Goal: Entertainment & Leisure: Consume media (video, audio)

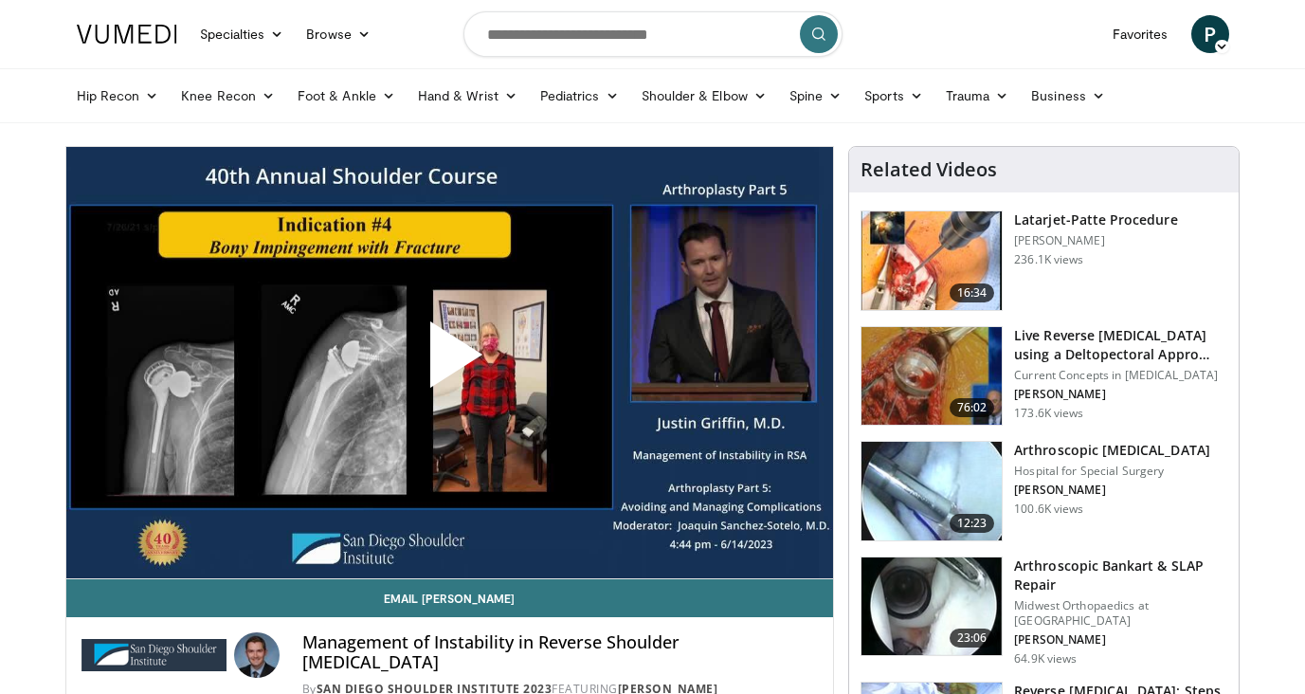
click at [449, 362] on span "Video Player" at bounding box center [449, 362] width 0 height 0
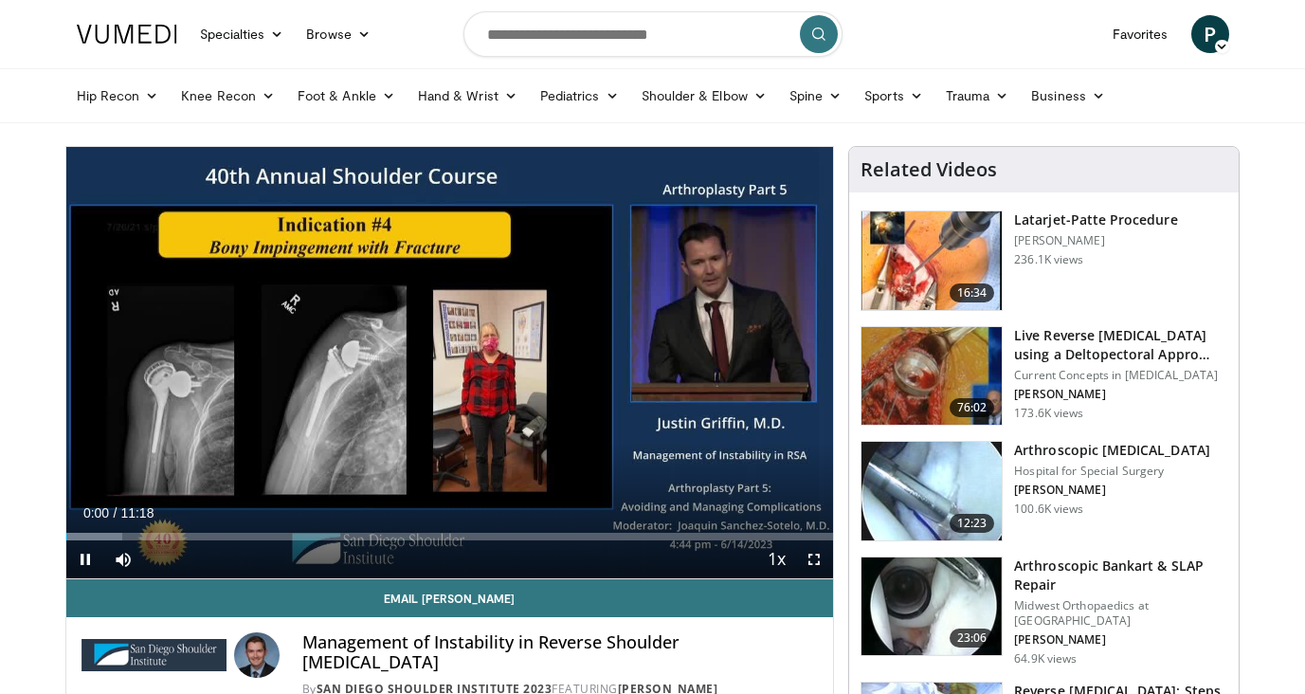
click at [819, 560] on span "Video Player" at bounding box center [814, 559] width 38 height 38
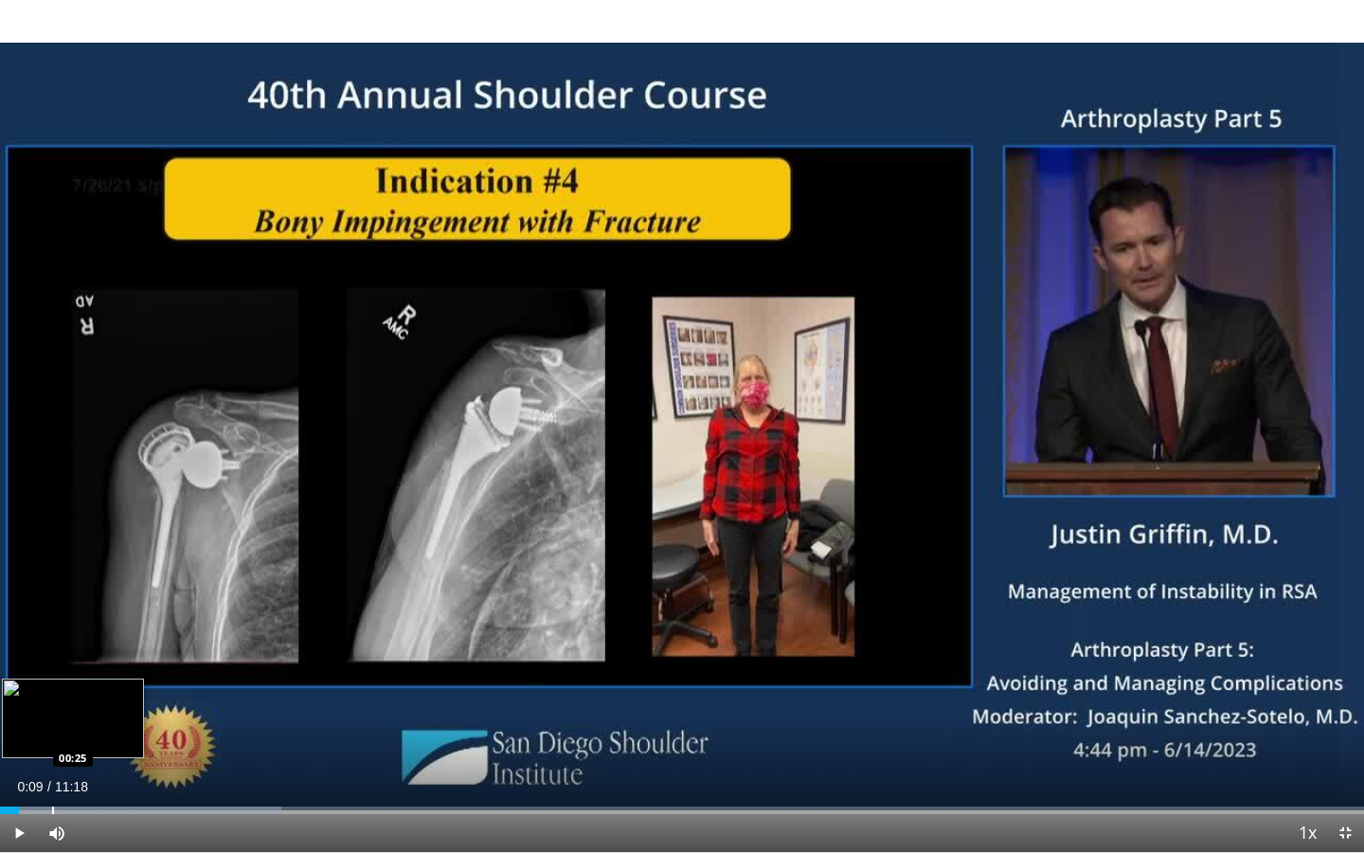
click at [52, 693] on div "Progress Bar" at bounding box center [53, 810] width 2 height 8
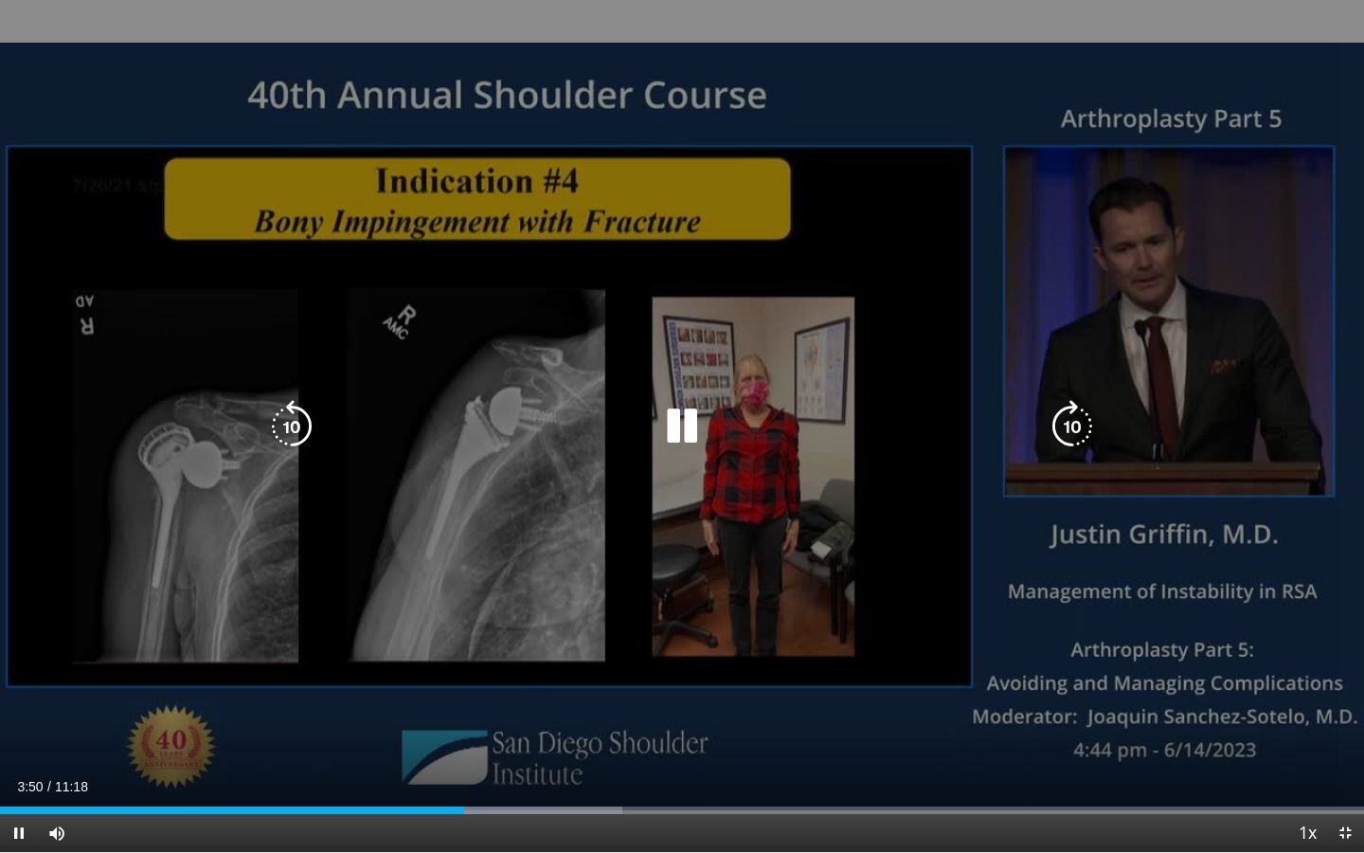
click at [536, 462] on div "10 seconds Tap to unmute" at bounding box center [682, 426] width 1364 height 852
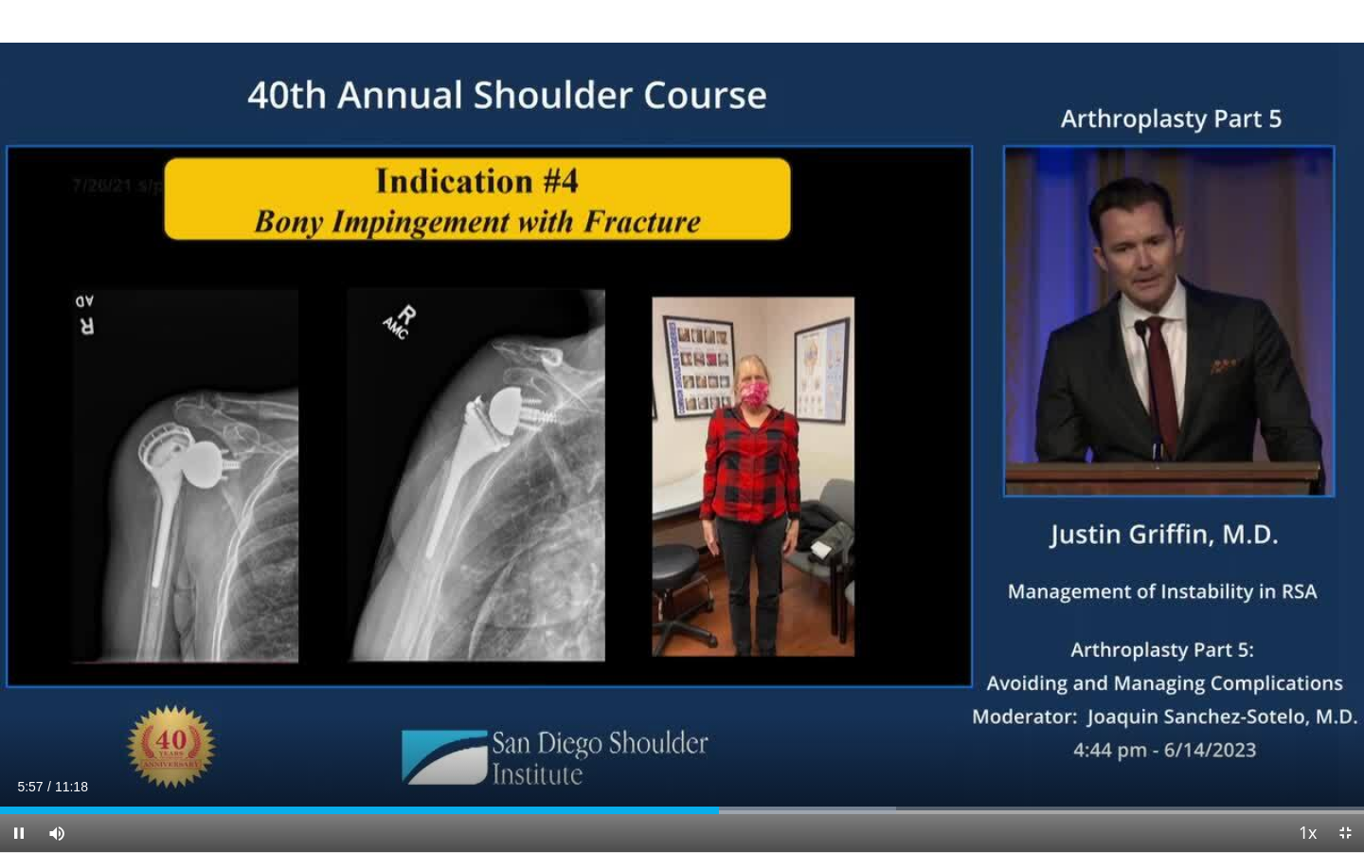
click at [759, 693] on div "Current Time 5:57 / Duration 11:18 Pause Skip Backward Skip Forward Mute Loaded…" at bounding box center [682, 833] width 1364 height 38
click at [760, 693] on div "Loaded : 65.68% 05:58 06:18" at bounding box center [682, 805] width 1364 height 18
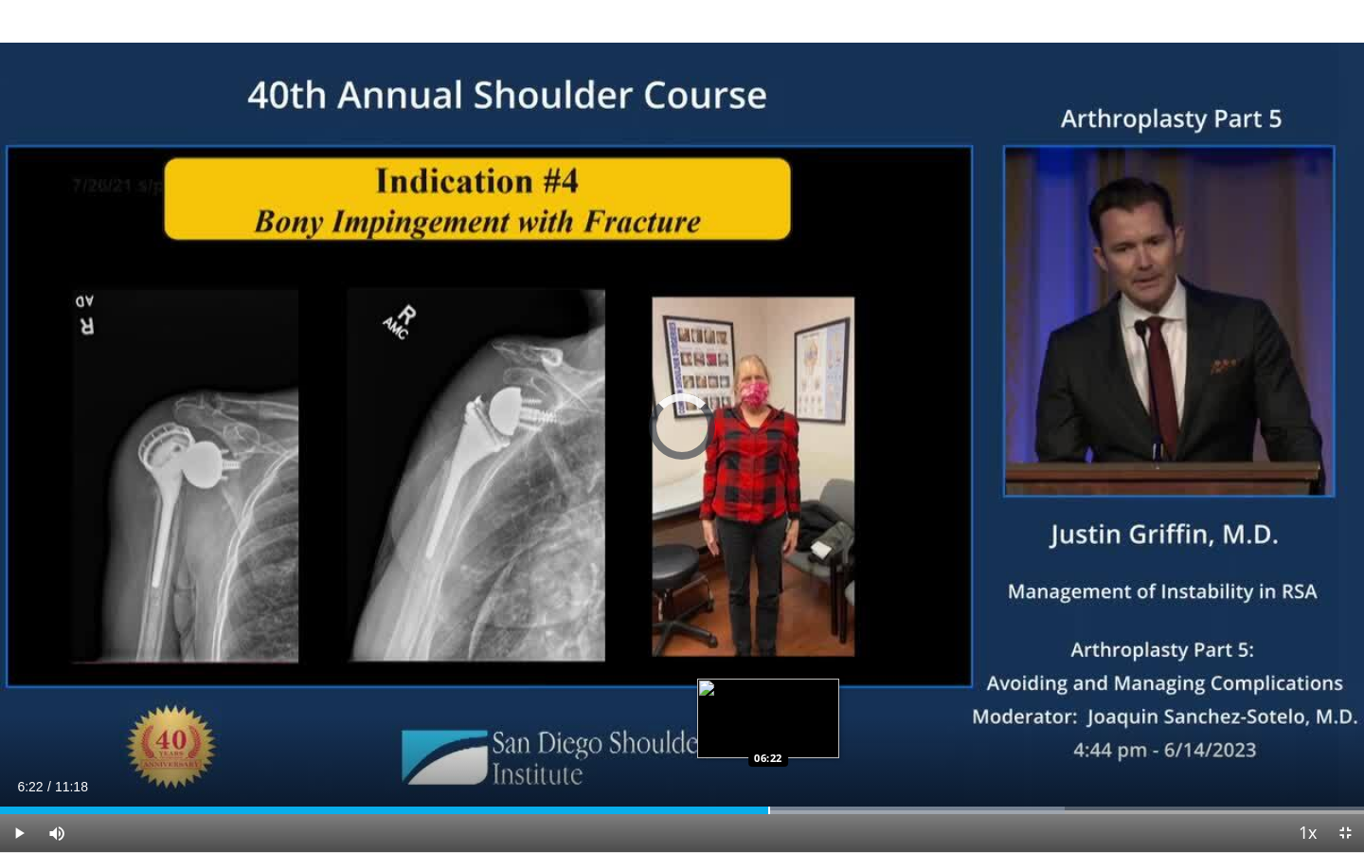
click at [768, 693] on div "Progress Bar" at bounding box center [769, 810] width 2 height 8
click at [814, 693] on div "Progress Bar" at bounding box center [815, 810] width 2 height 8
click at [863, 693] on div "Progress Bar" at bounding box center [864, 810] width 2 height 8
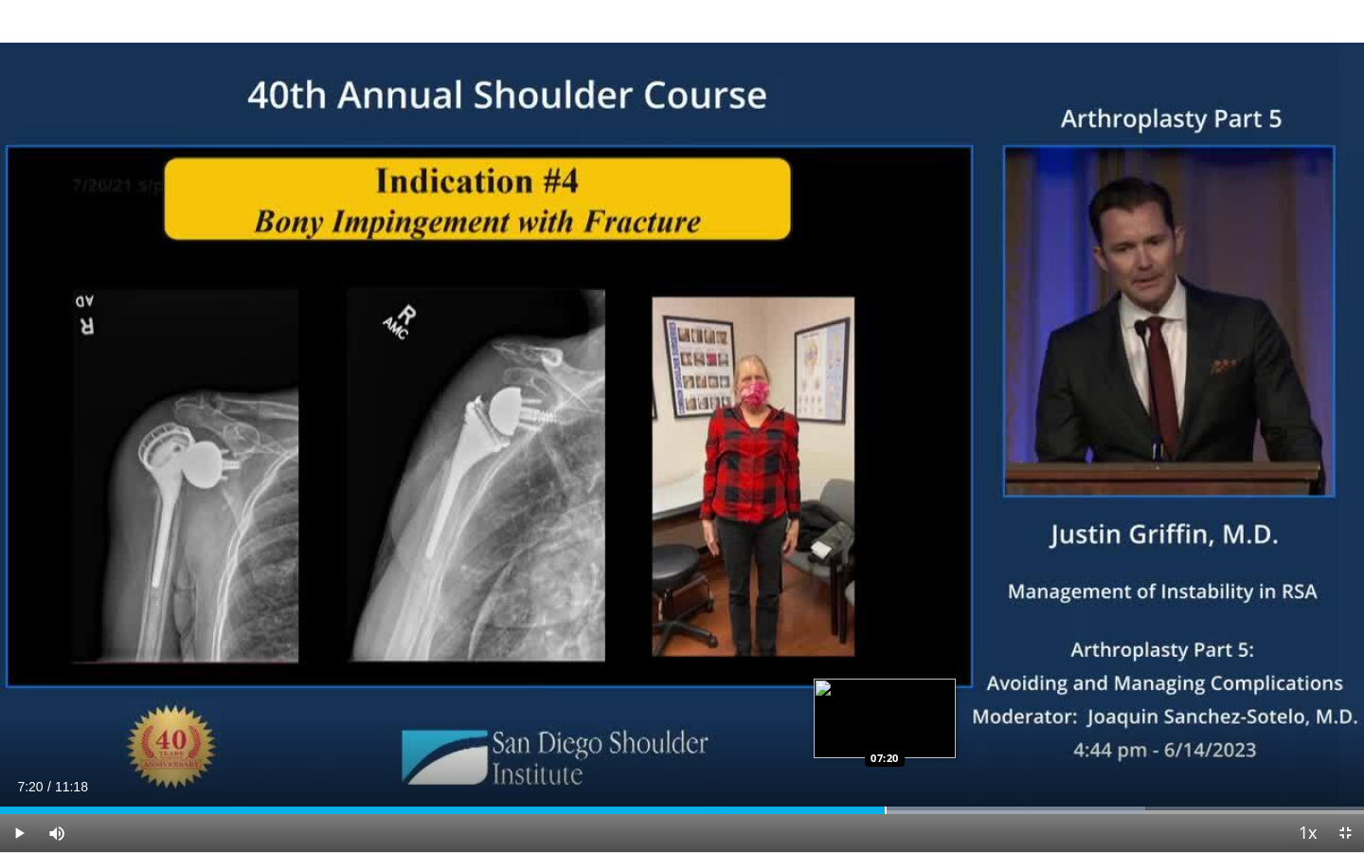
click at [885, 693] on div "Loaded : 83.95% 07:11 07:20" at bounding box center [682, 805] width 1364 height 18
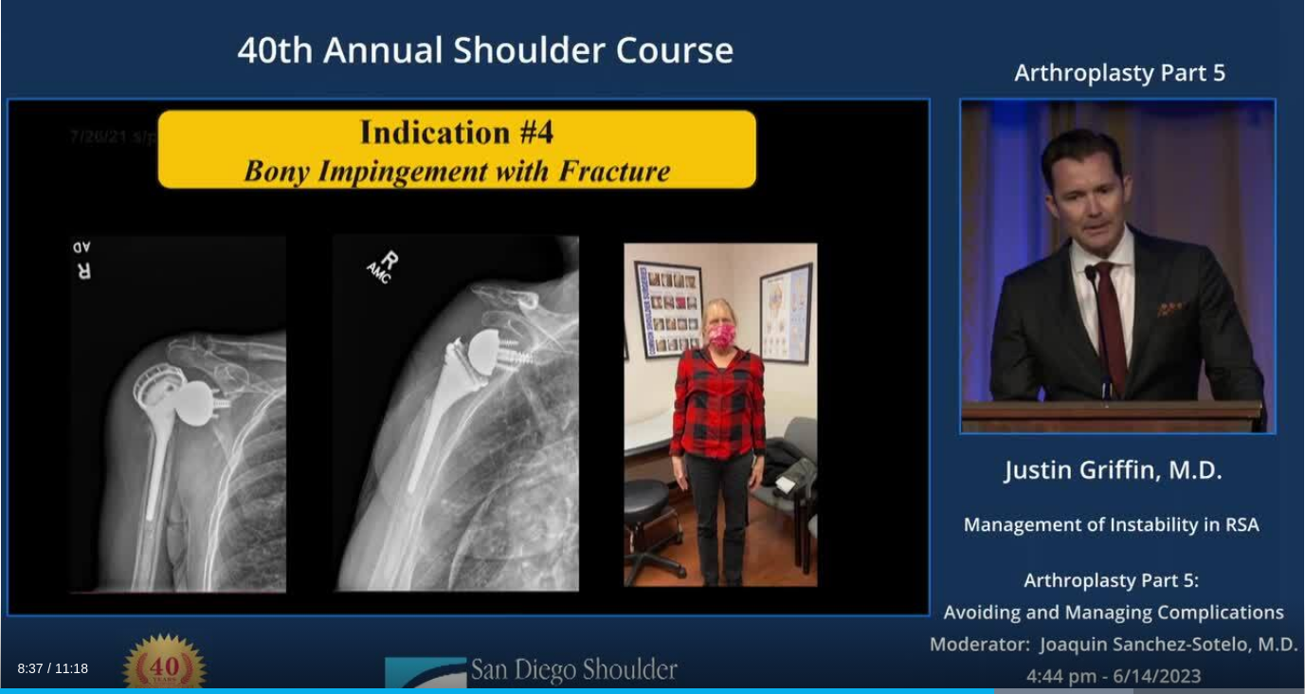
scroll to position [113, 0]
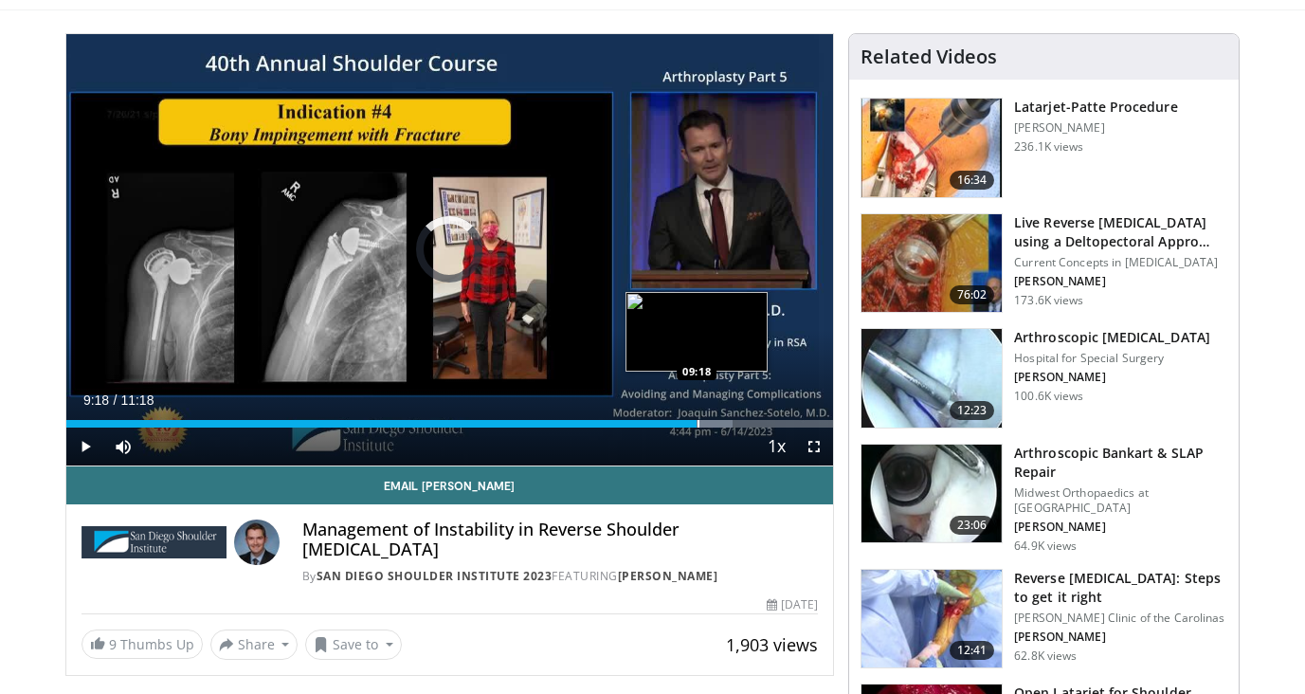
click at [697, 424] on div "Progress Bar" at bounding box center [698, 424] width 2 height 8
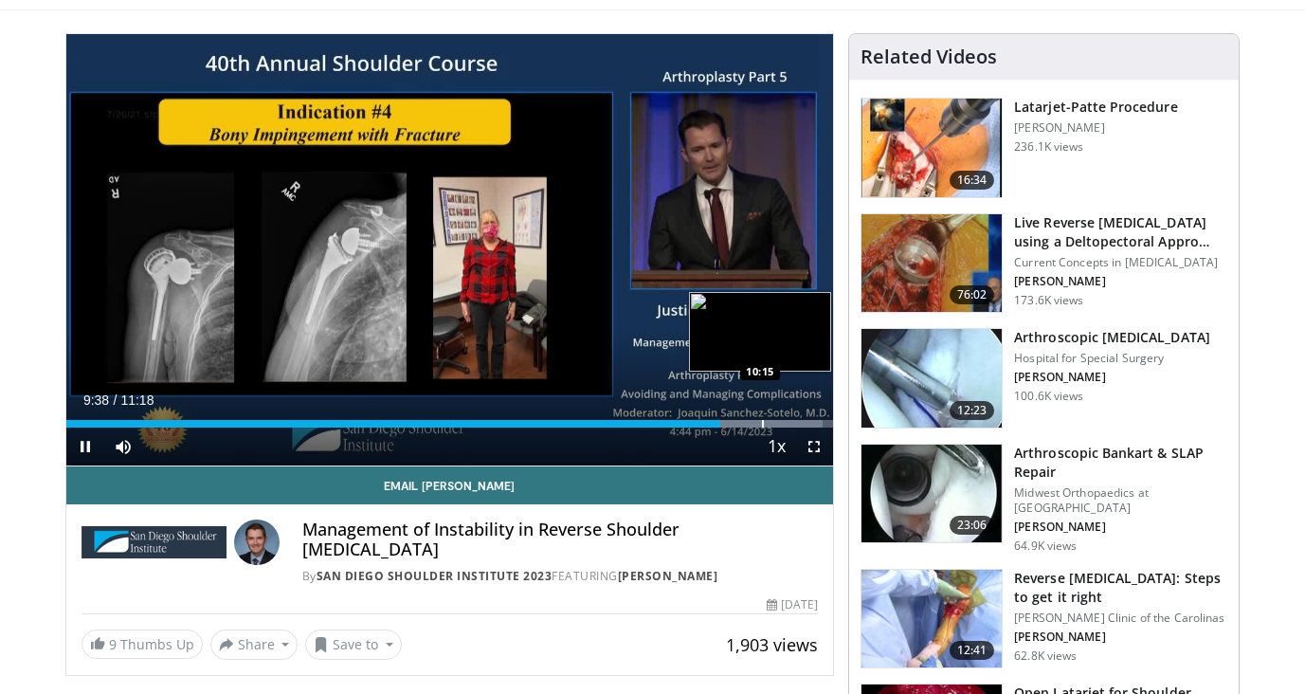
click at [763, 424] on div "Progress Bar" at bounding box center [763, 424] width 2 height 8
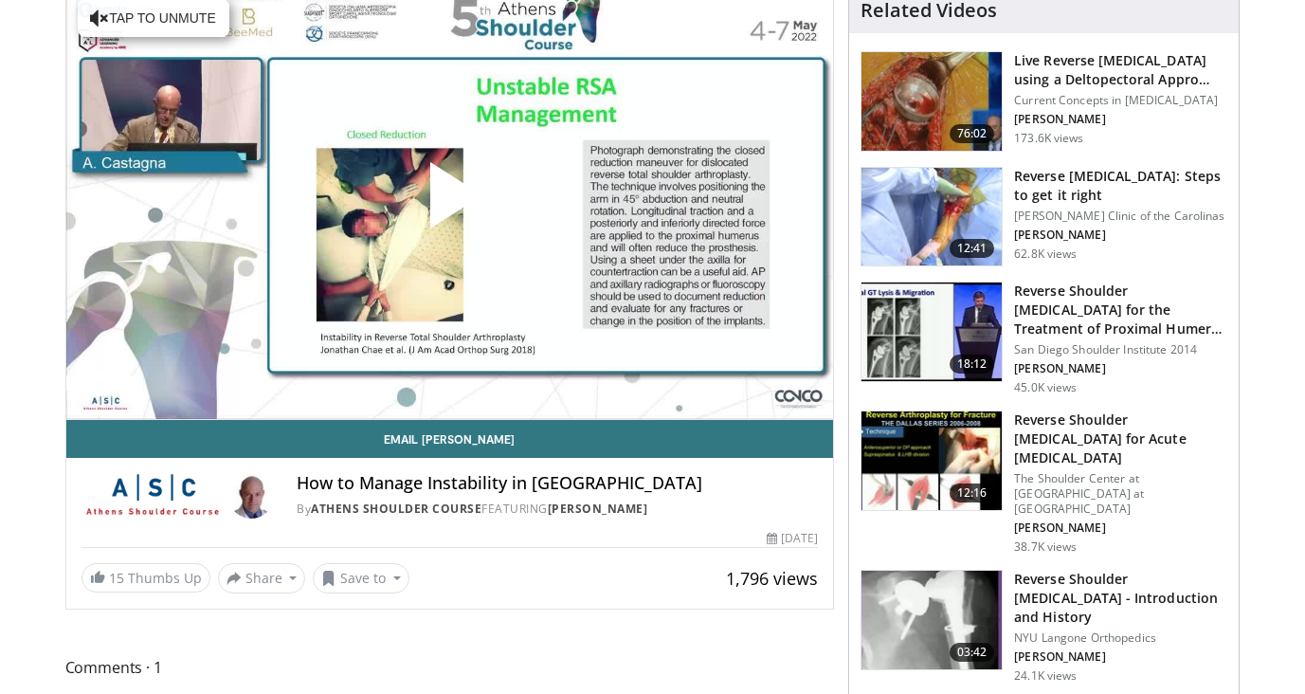
click at [449, 203] on span "Video Player" at bounding box center [449, 203] width 0 height 0
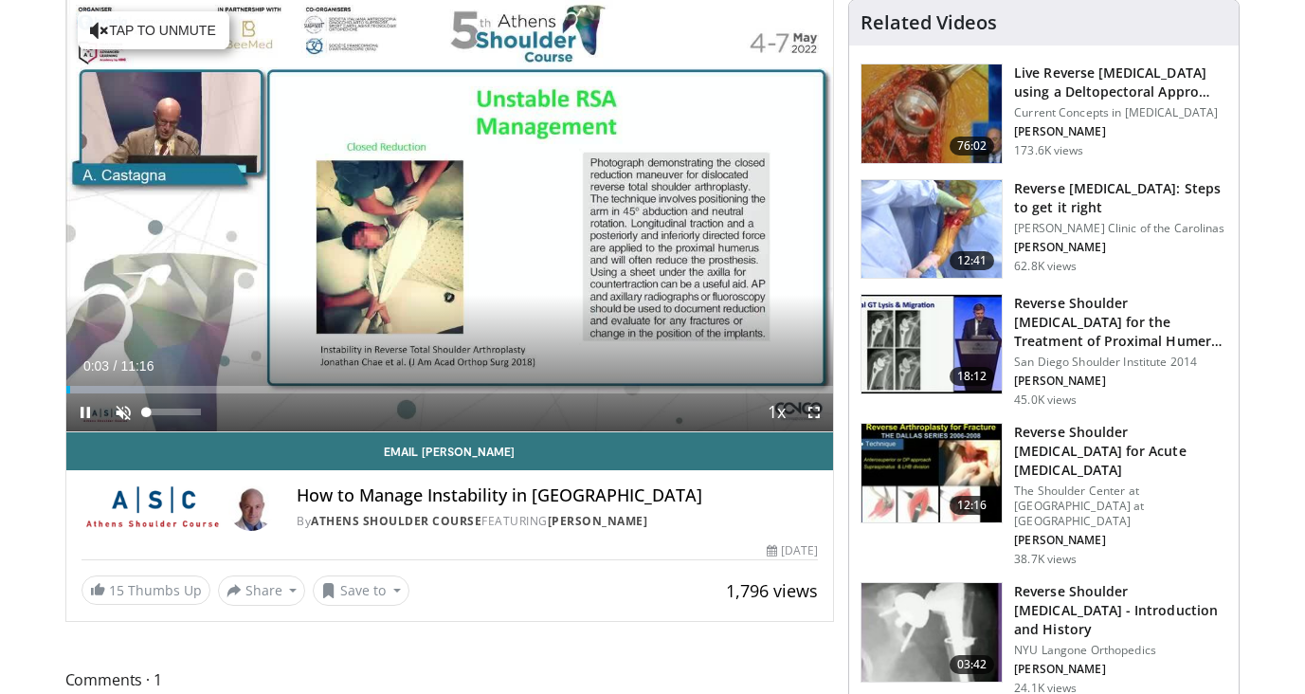
click at [132, 404] on span "Video Player" at bounding box center [123, 412] width 38 height 38
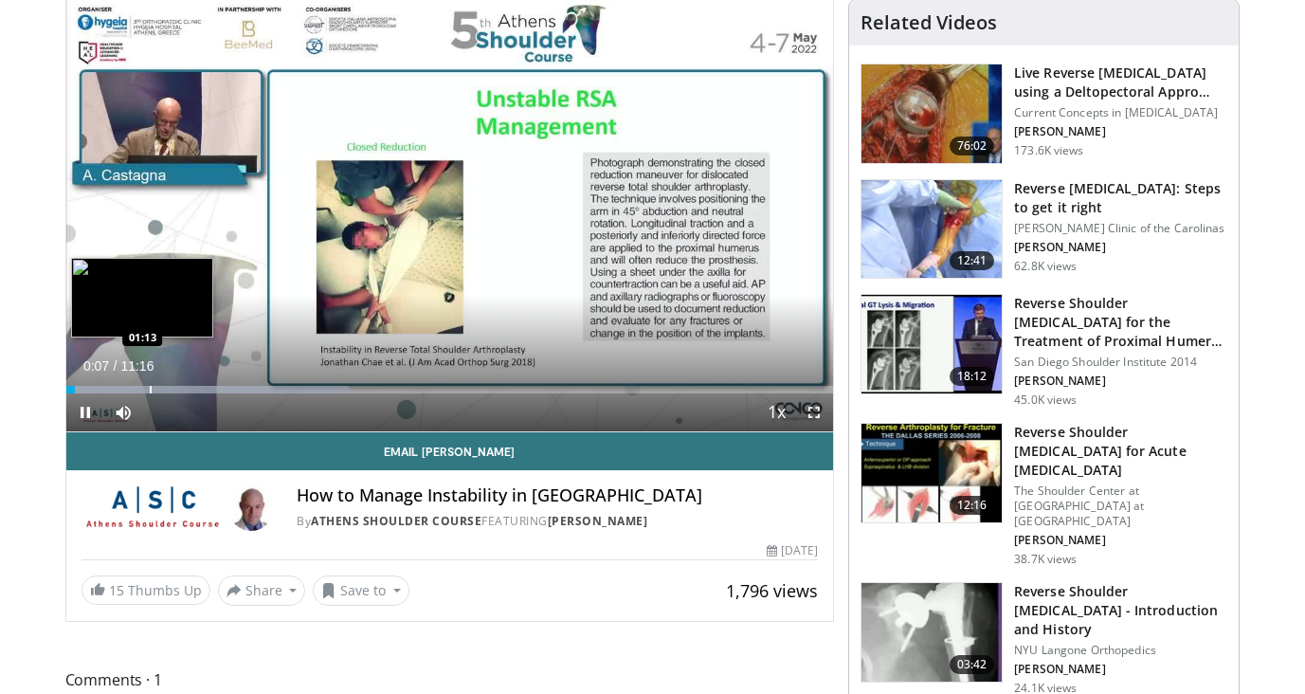
click at [126, 386] on div "Loaded : 36.92% 00:08 01:13" at bounding box center [449, 390] width 767 height 8
click at [166, 388] on div "Progress Bar" at bounding box center [167, 390] width 2 height 8
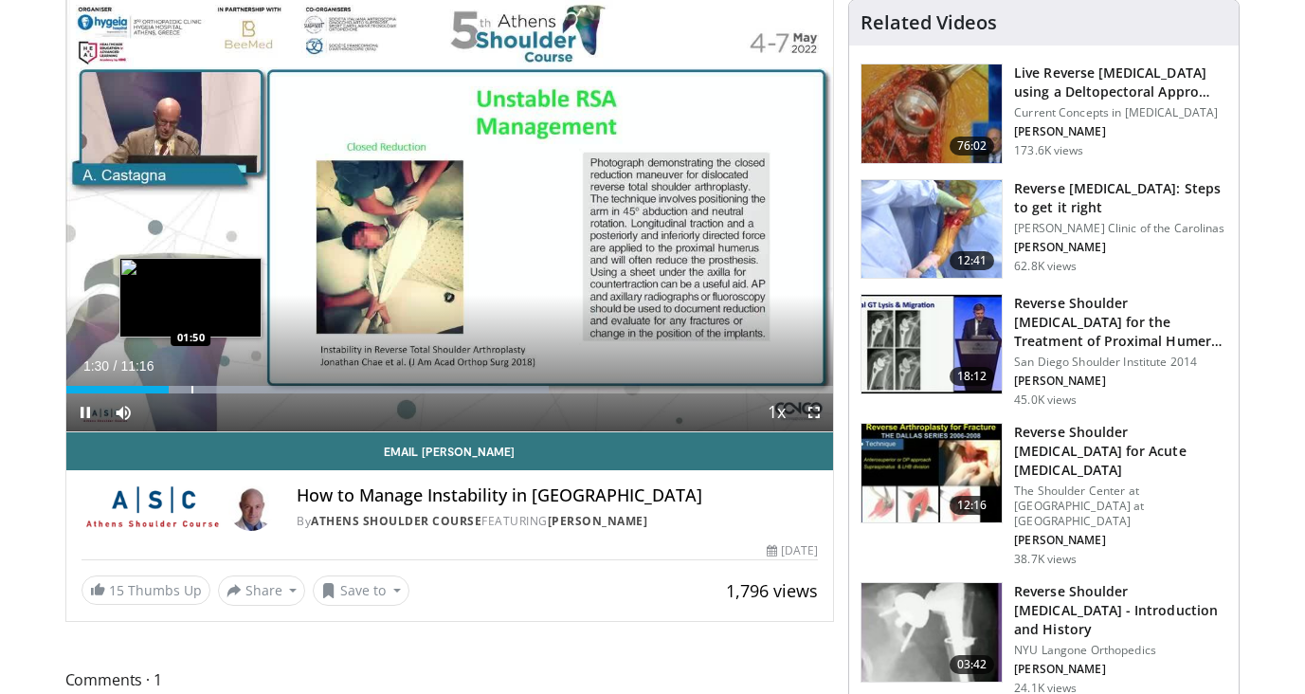
click at [190, 384] on div "Loaded : 62.98% 01:30 01:50" at bounding box center [449, 384] width 767 height 18
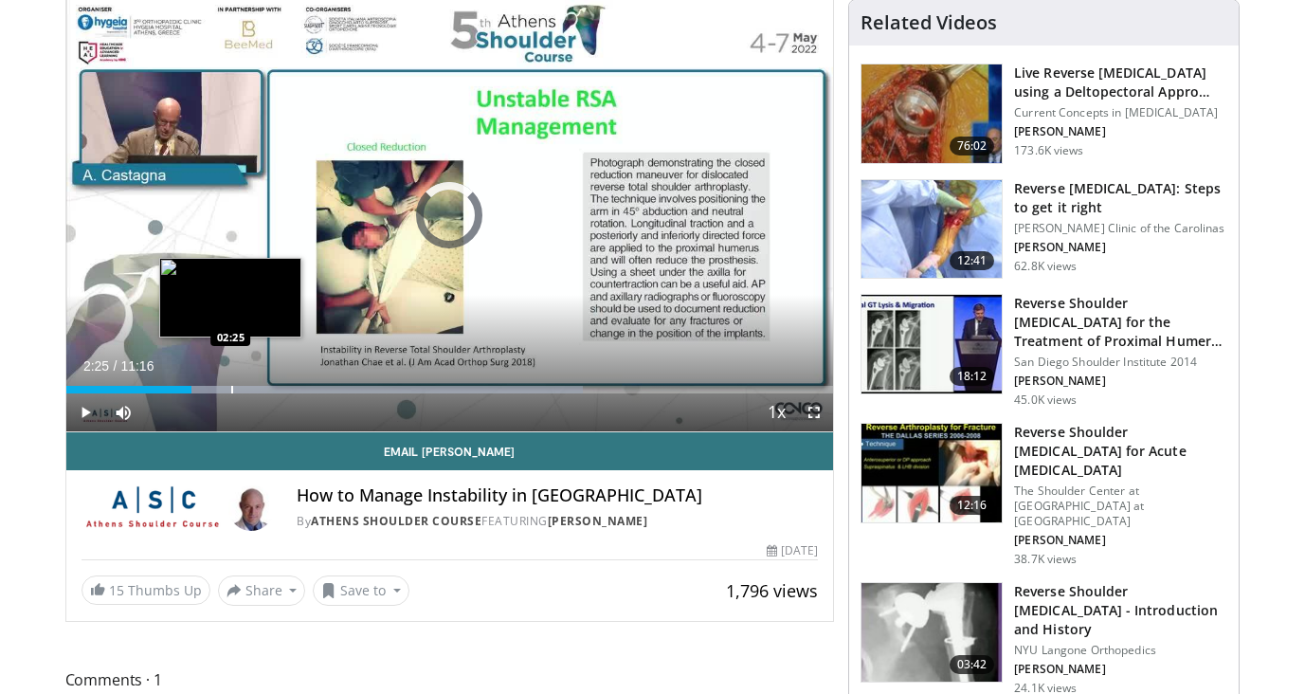
click at [230, 383] on div "Loaded : 67.40% 01:51 02:25" at bounding box center [449, 384] width 767 height 18
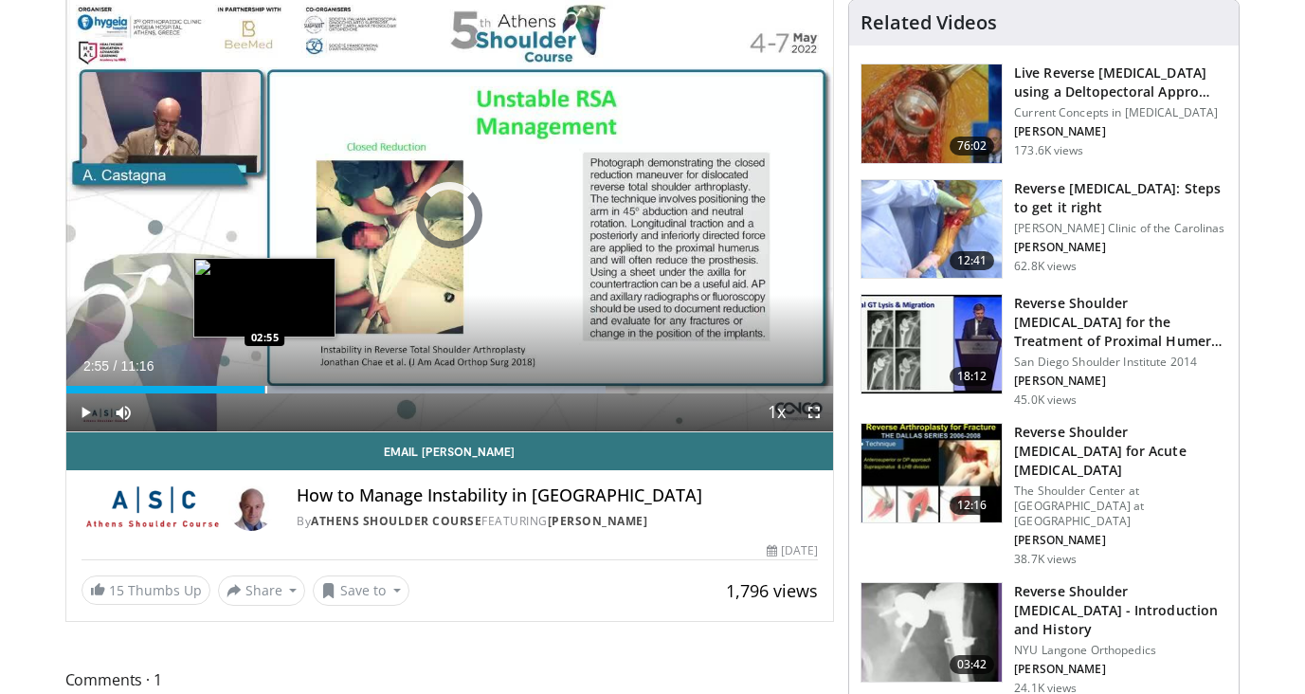
click at [265, 387] on div "Progress Bar" at bounding box center [266, 390] width 2 height 8
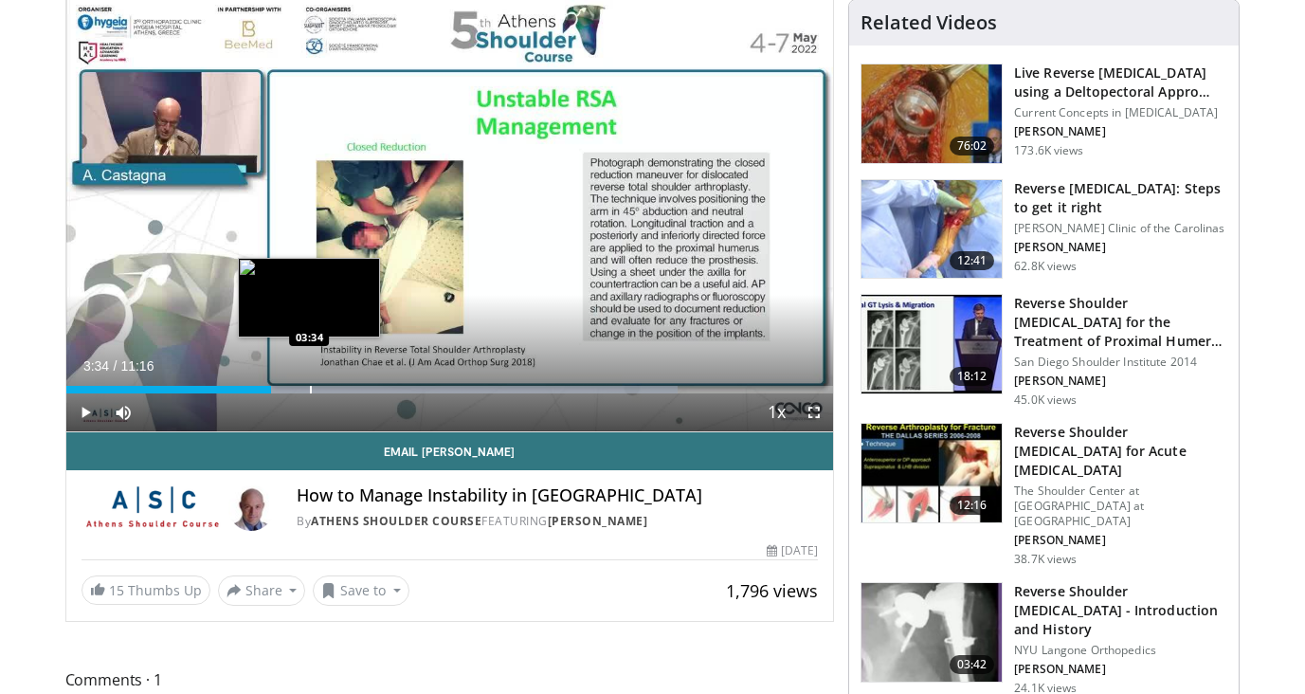
click at [310, 386] on div "Progress Bar" at bounding box center [311, 390] width 2 height 8
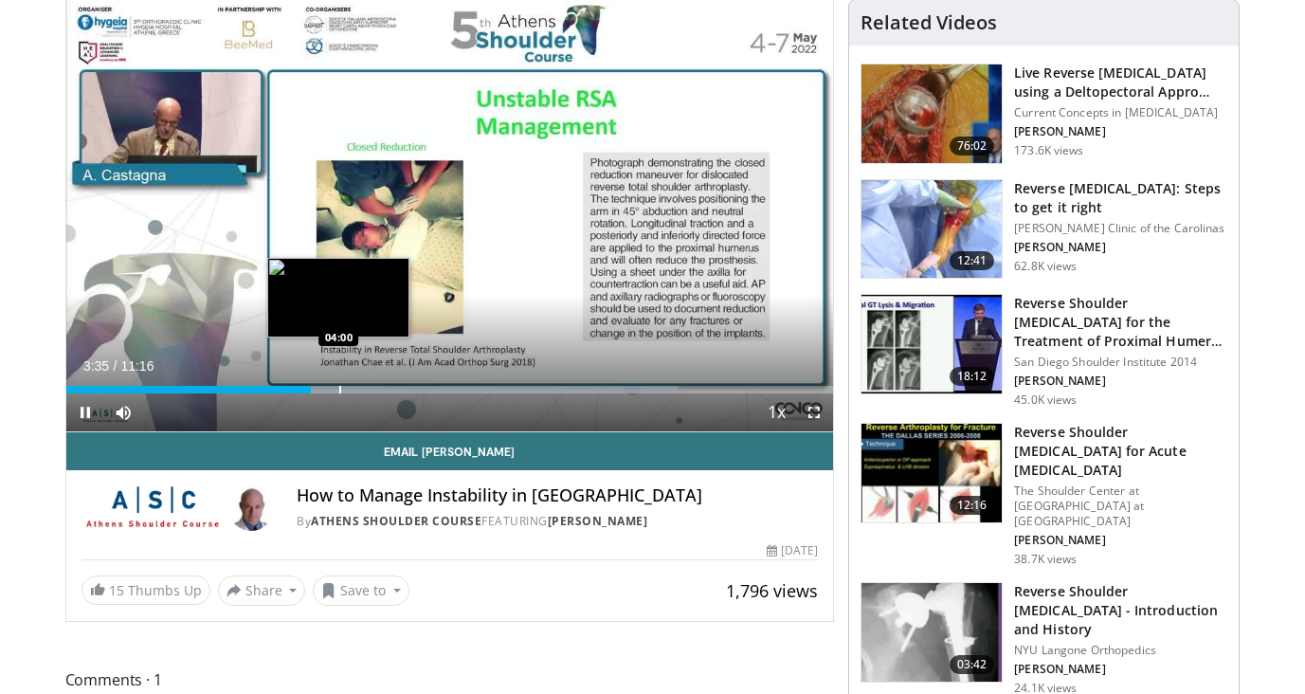
click at [339, 388] on div "Progress Bar" at bounding box center [340, 390] width 2 height 8
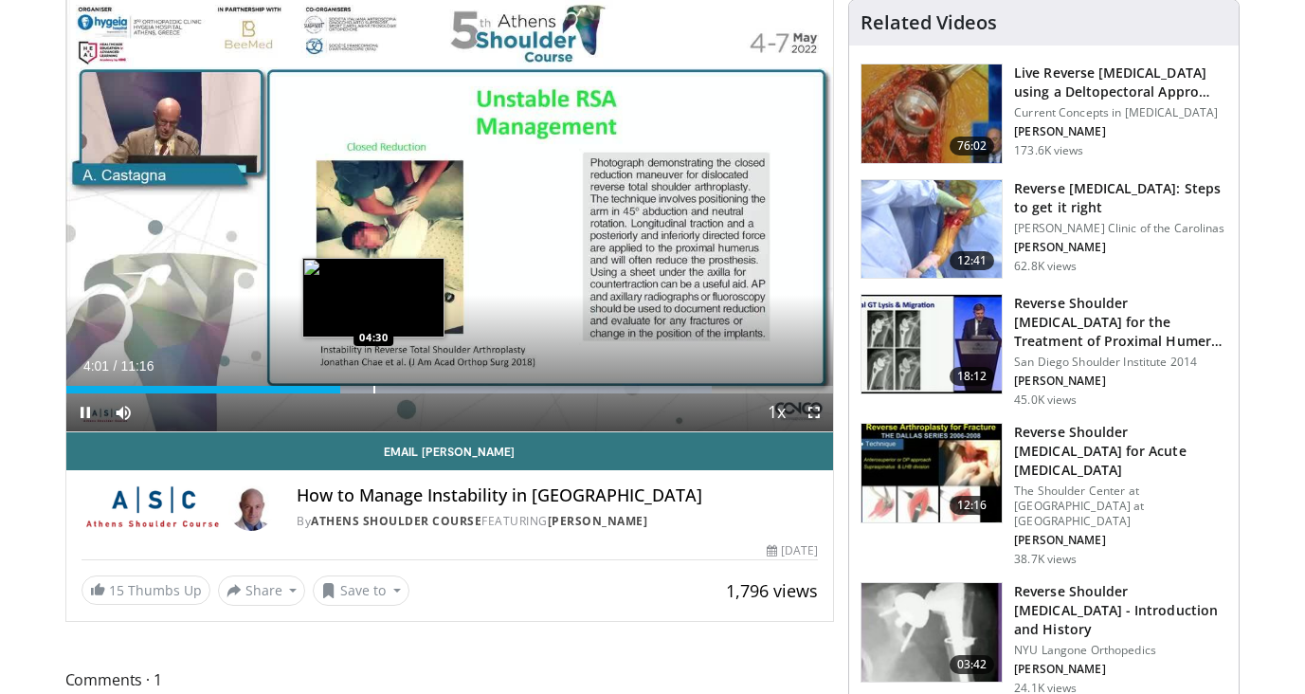
click at [373, 390] on div "Progress Bar" at bounding box center [374, 390] width 2 height 8
click at [409, 388] on div "Loaded : 90.10% 04:31 04:41" at bounding box center [449, 390] width 767 height 8
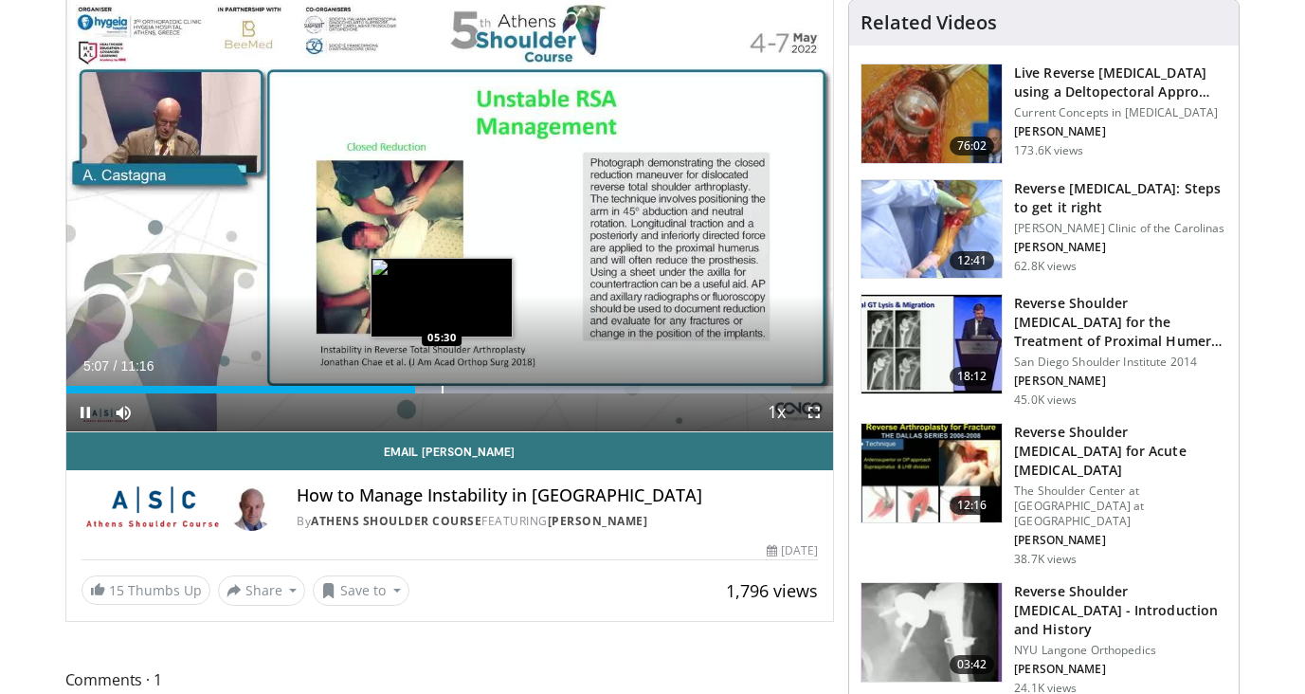
click at [443, 384] on div "Loaded : 94.53% 05:07 05:30" at bounding box center [449, 384] width 767 height 18
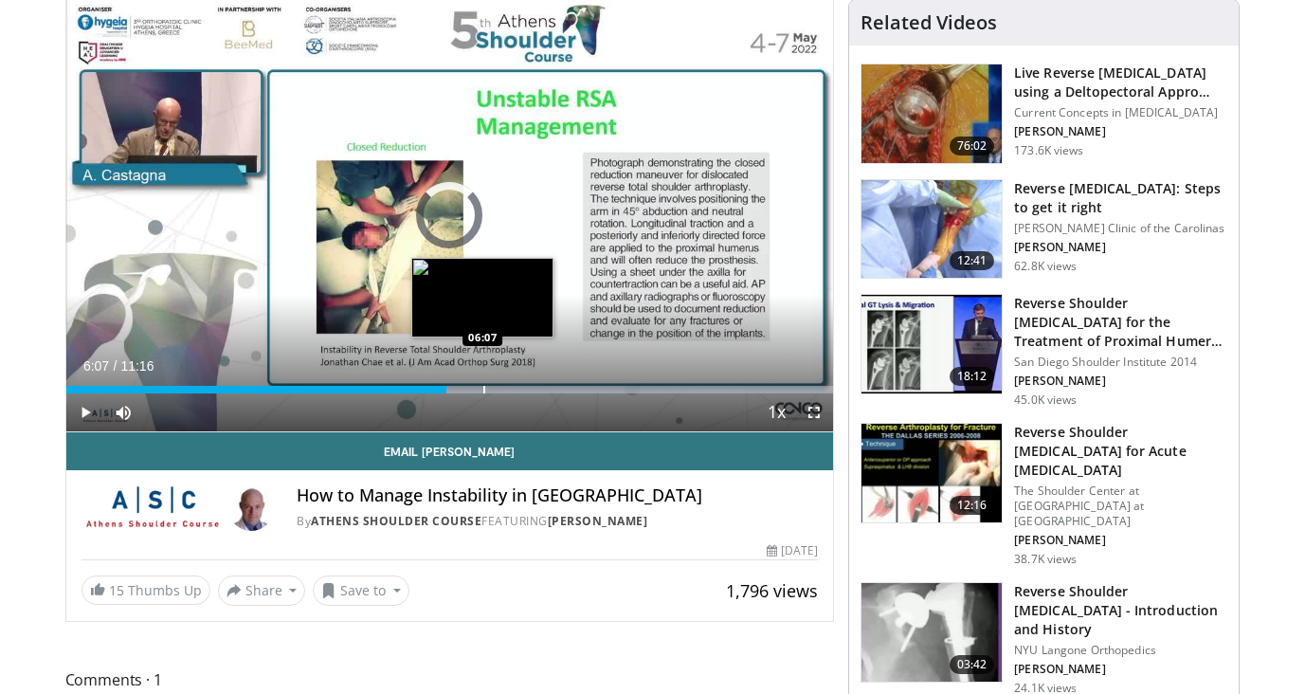
click at [483, 386] on div "Progress Bar" at bounding box center [484, 390] width 2 height 8
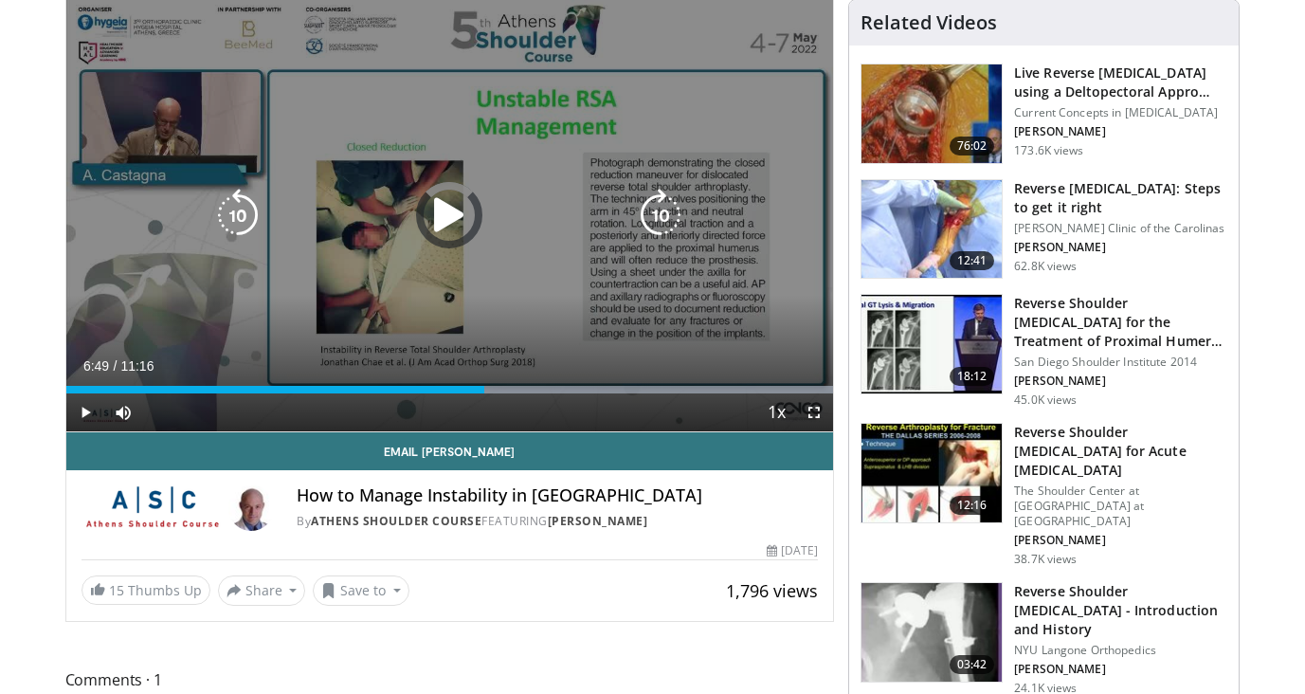
click at [0, 0] on div "Progress Bar" at bounding box center [0, 0] width 0 height 0
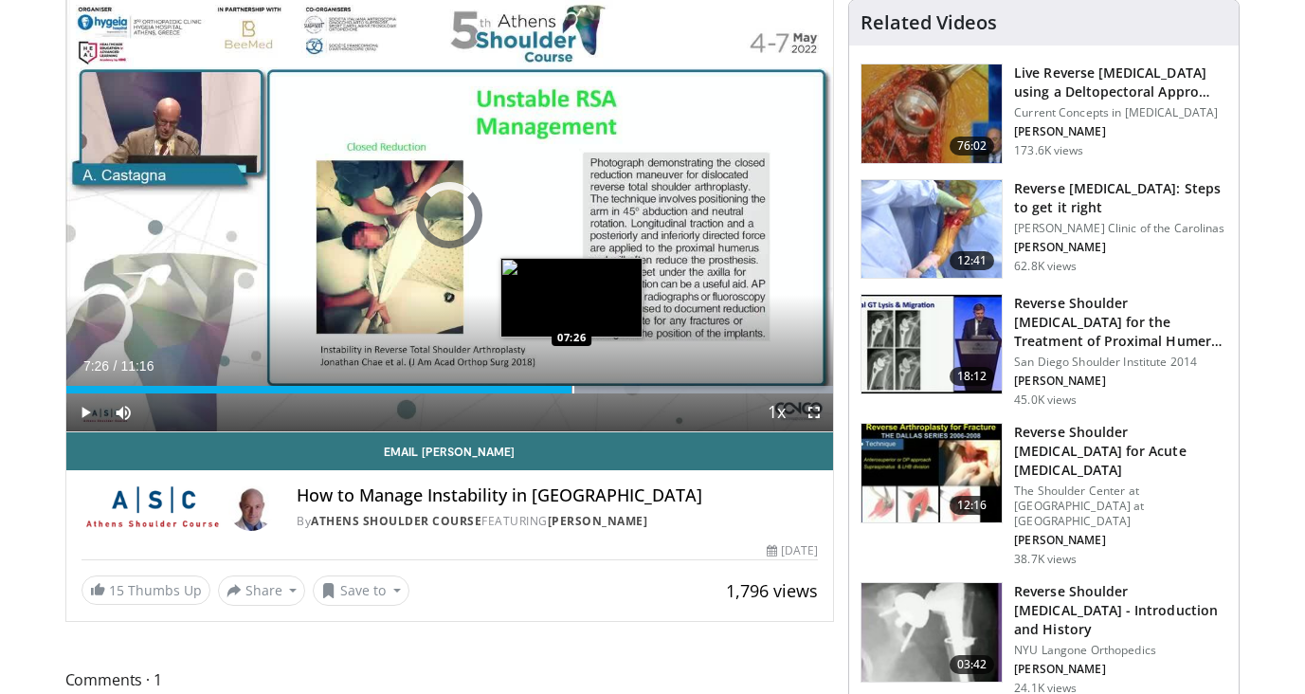
click at [572, 388] on div "Progress Bar" at bounding box center [573, 390] width 2 height 8
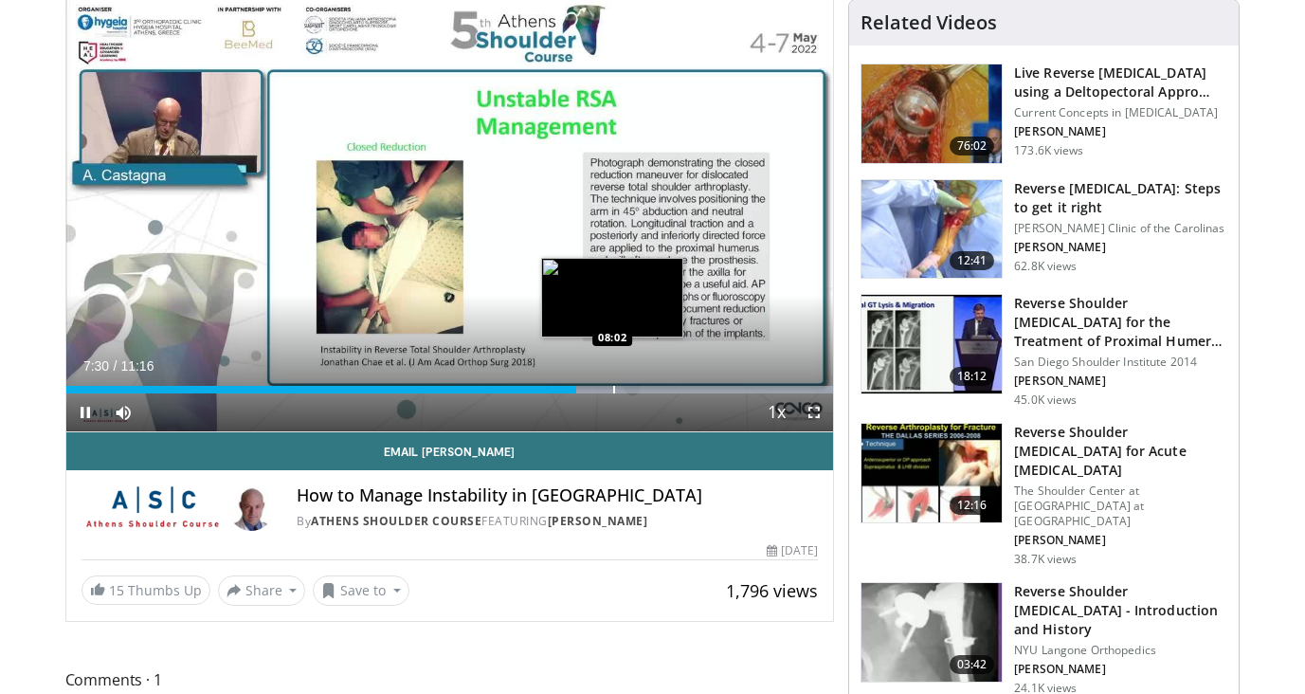
click at [613, 386] on div "Progress Bar" at bounding box center [614, 390] width 2 height 8
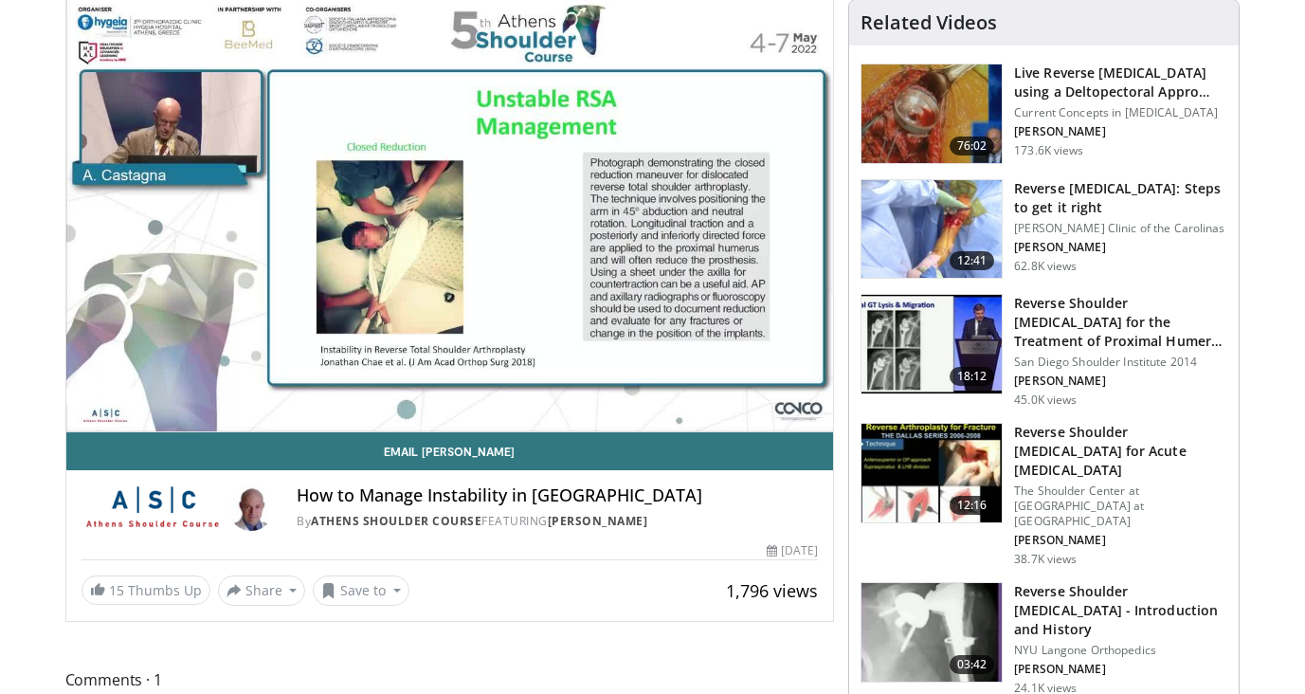
click at [640, 390] on div "10 seconds Tap to unmute" at bounding box center [449, 215] width 767 height 431
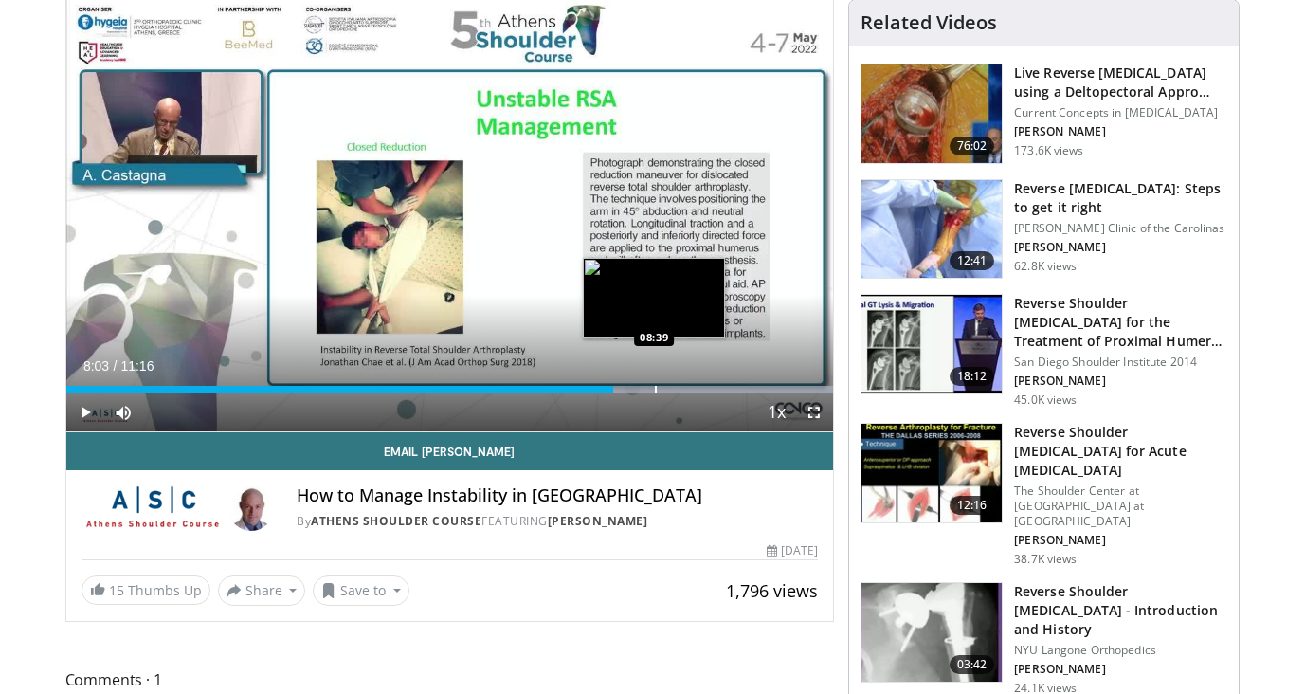
click at [655, 386] on div "Progress Bar" at bounding box center [656, 390] width 2 height 8
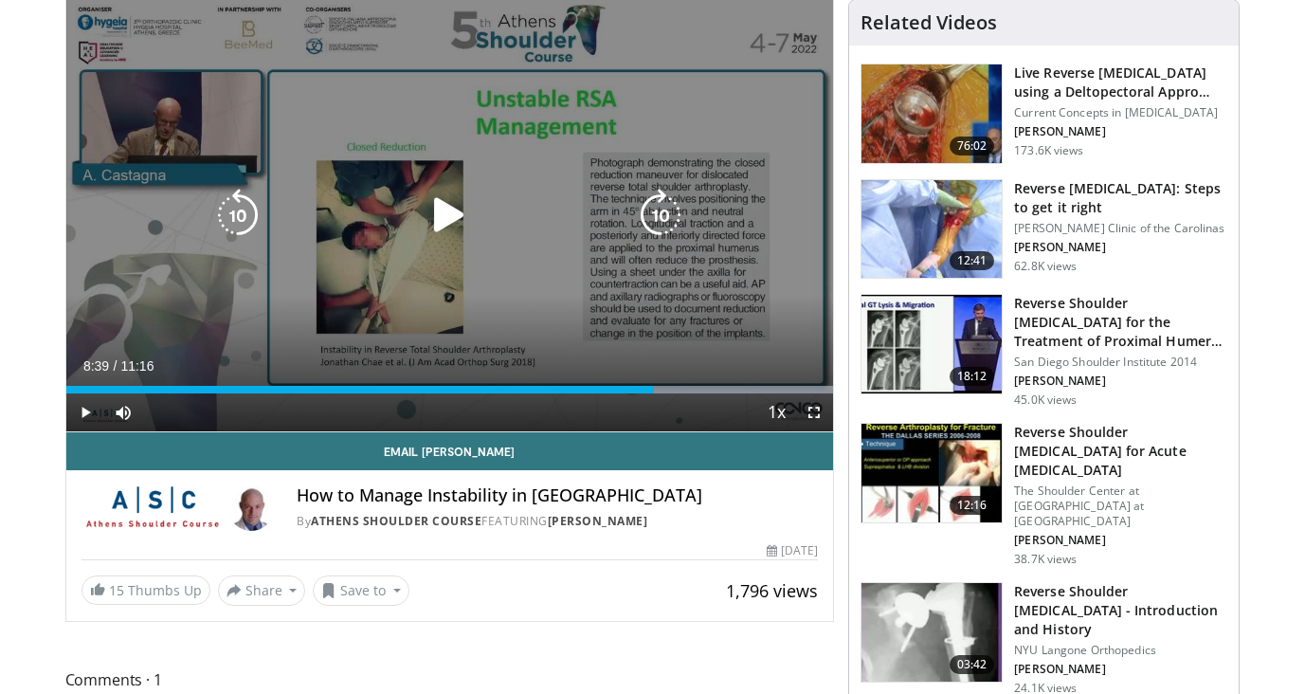
click at [454, 207] on icon "Video Player" at bounding box center [449, 215] width 53 height 53
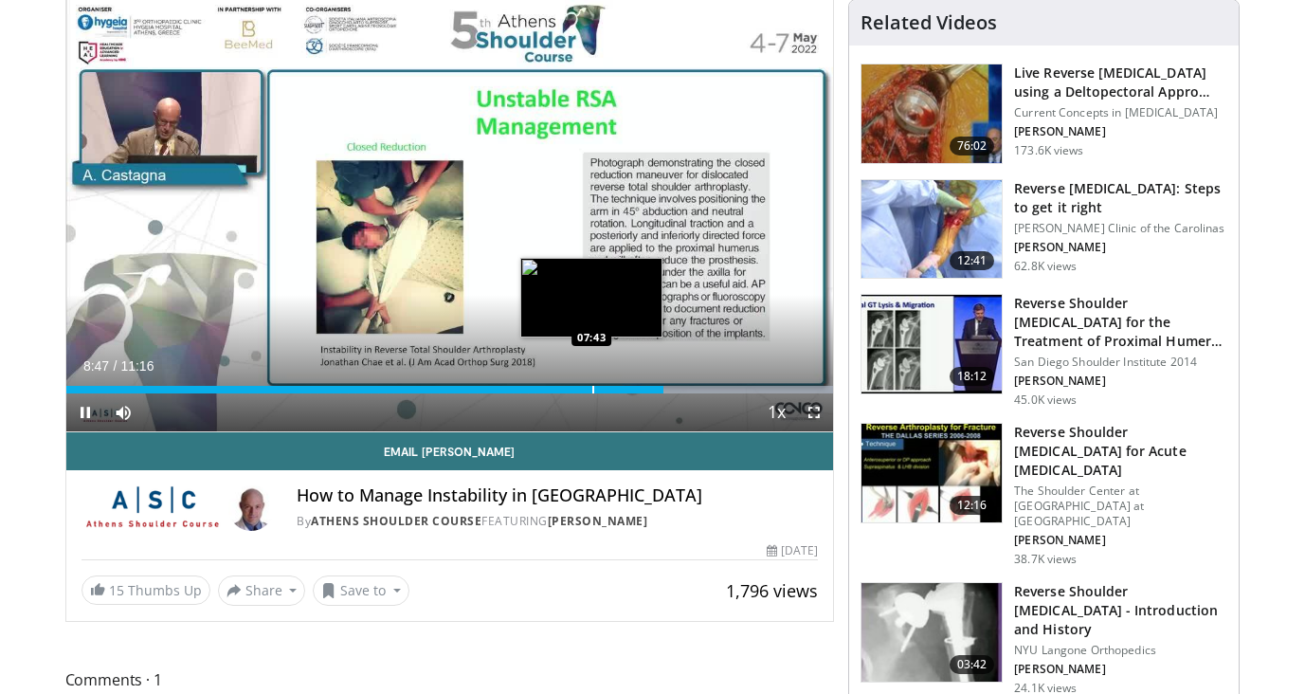
click at [591, 383] on div "Loaded : 99.99% 08:47 07:43" at bounding box center [449, 384] width 767 height 18
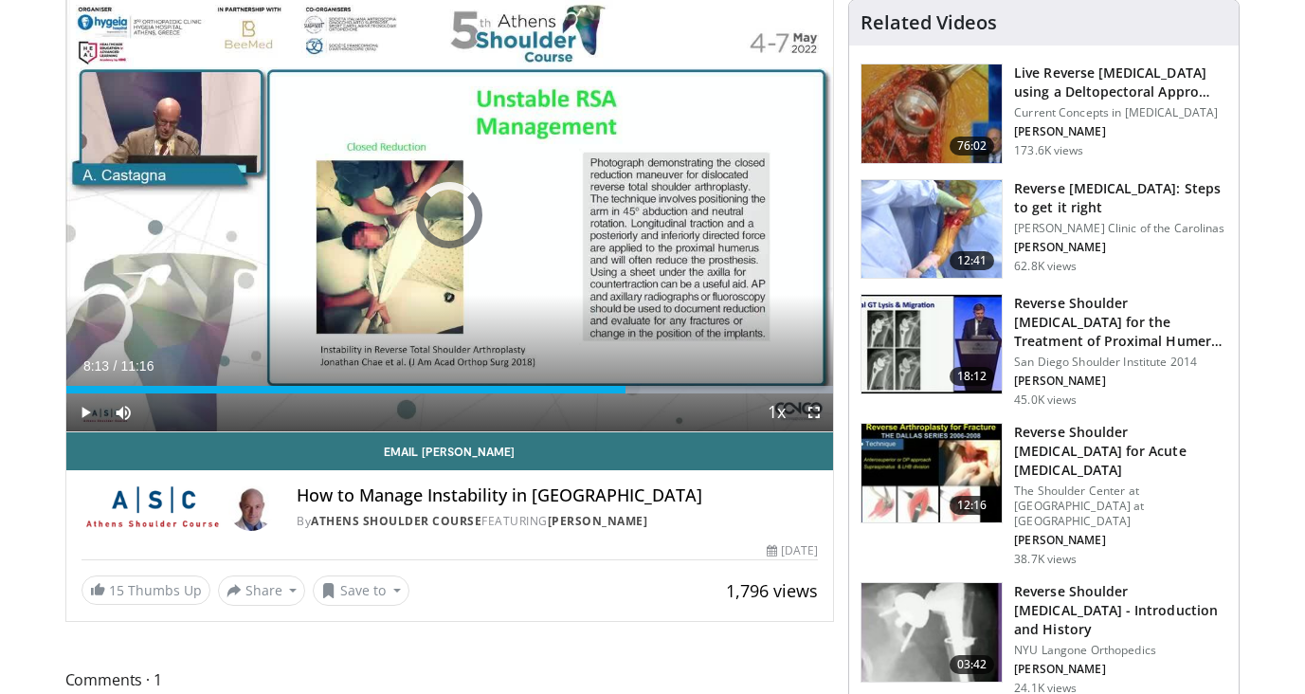
click at [626, 390] on div "Progress Bar" at bounding box center [627, 390] width 2 height 8
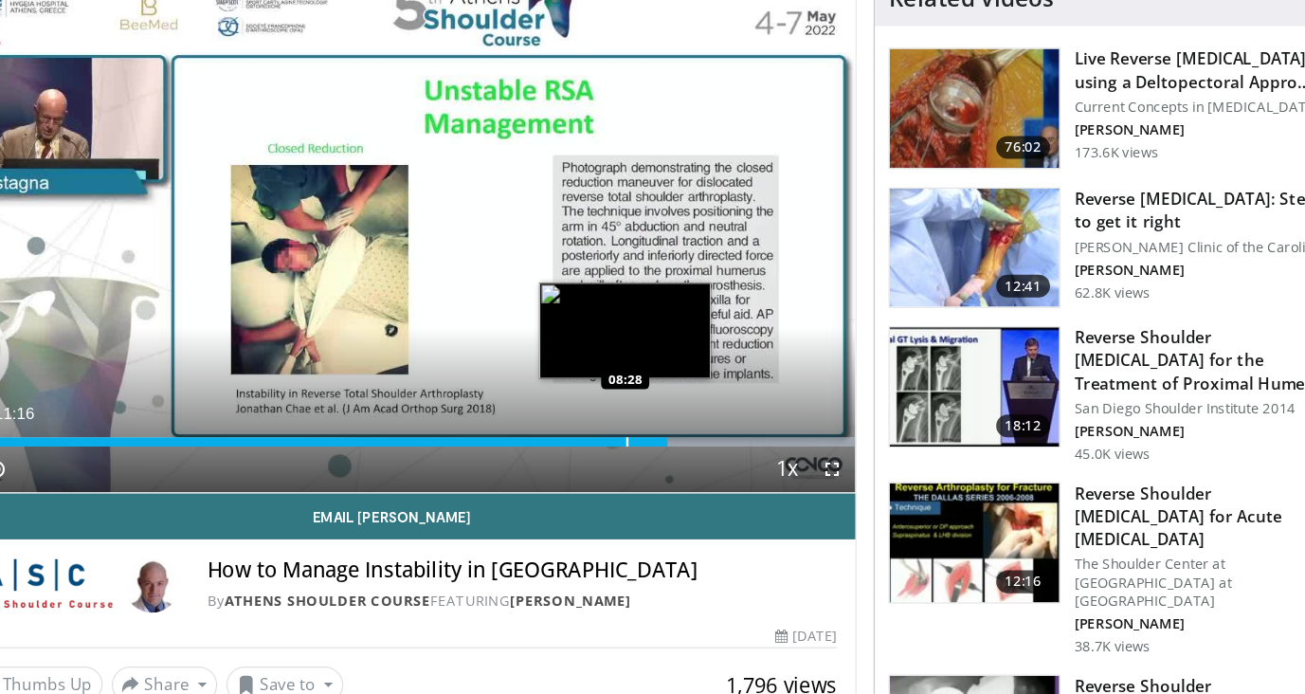
click at [566, 386] on div "Progress Bar" at bounding box center [621, 390] width 423 height 8
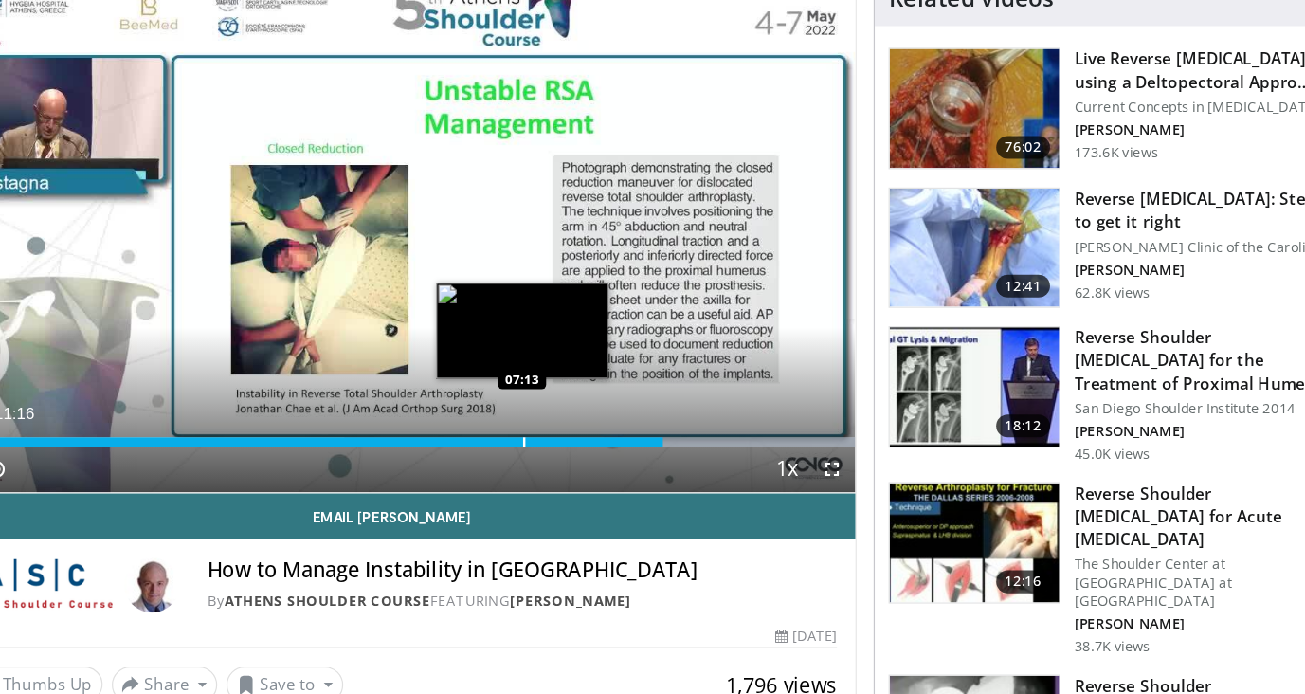
click at [535, 386] on div "08:56" at bounding box center [370, 390] width 608 height 8
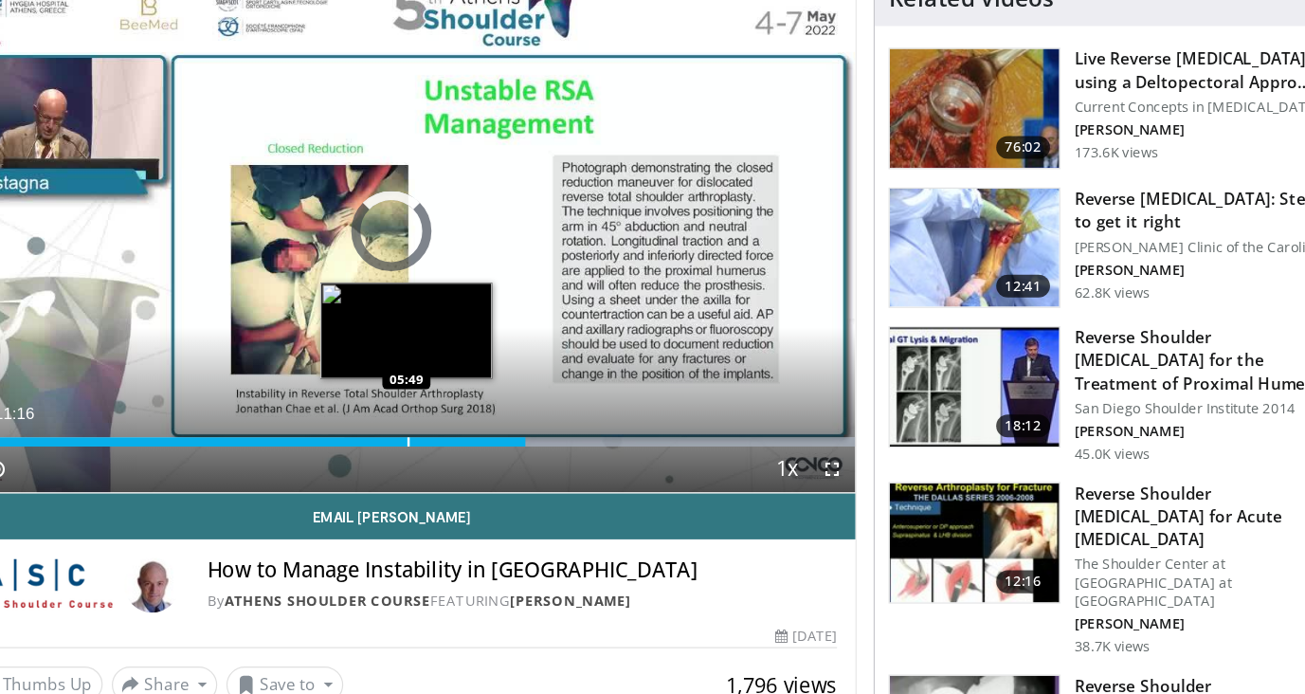
click at [419, 386] on div "07:16" at bounding box center [313, 390] width 494 height 8
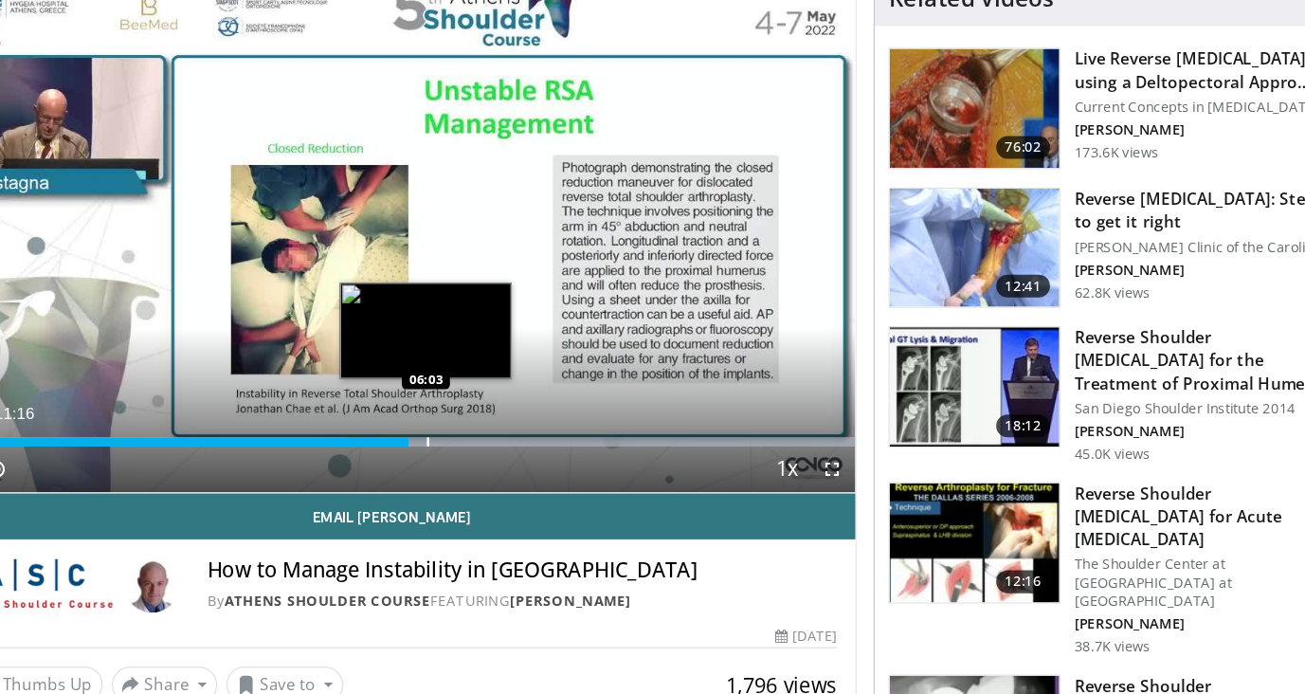
click at [410, 386] on div "Progress Bar" at bounding box center [621, 390] width 423 height 8
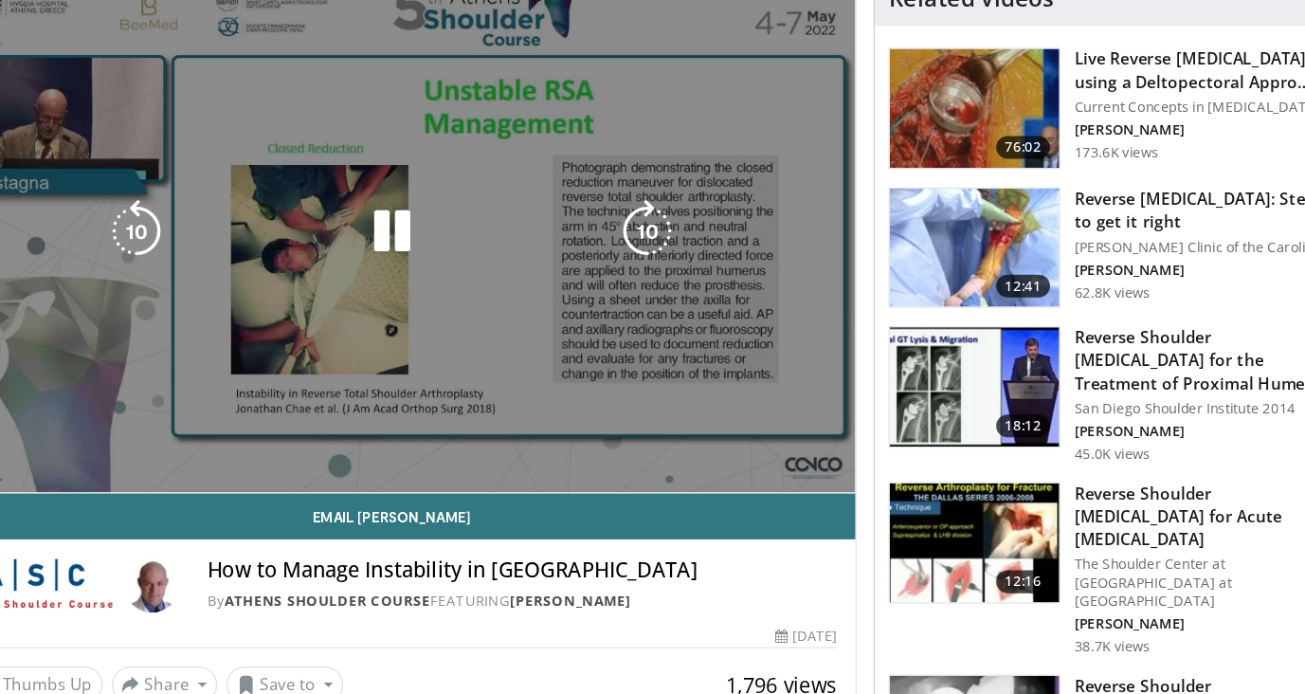
click at [385, 363] on video-js "**********" at bounding box center [449, 216] width 767 height 432
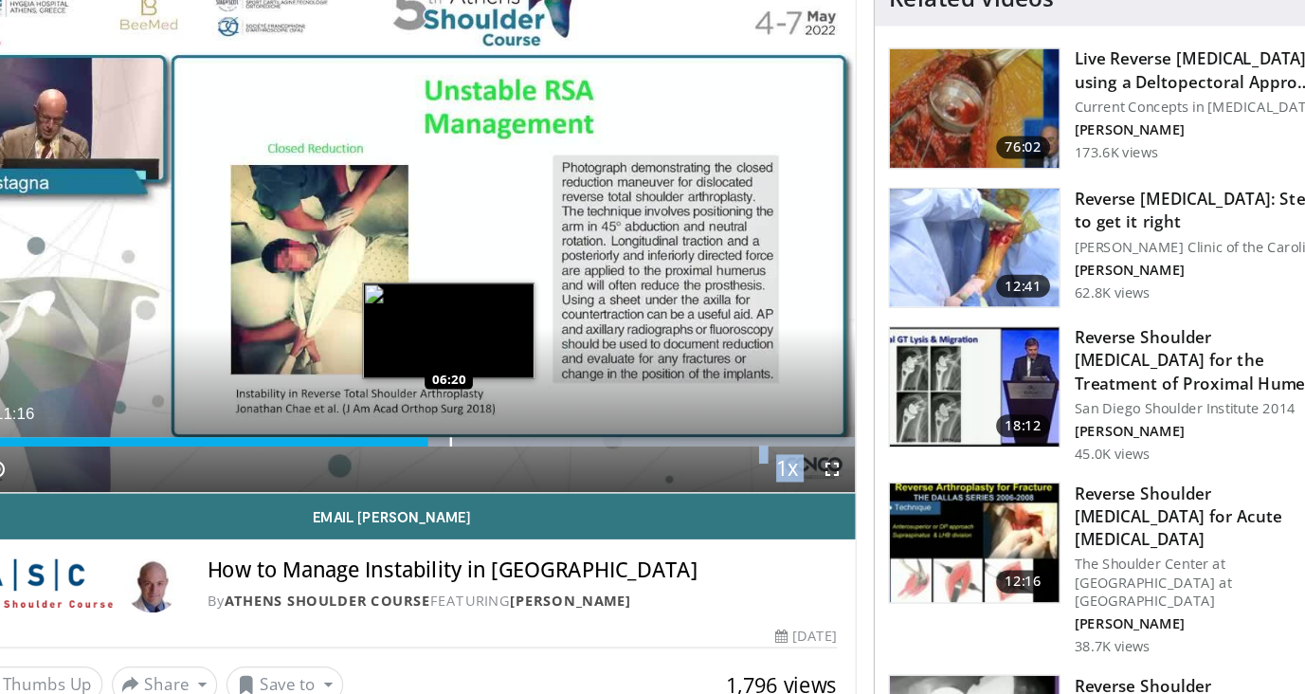
click at [410, 386] on div "Progress Bar" at bounding box center [621, 390] width 423 height 8
click at [422, 375] on div "Loaded : 99.99% 06:20 06:36" at bounding box center [449, 384] width 767 height 18
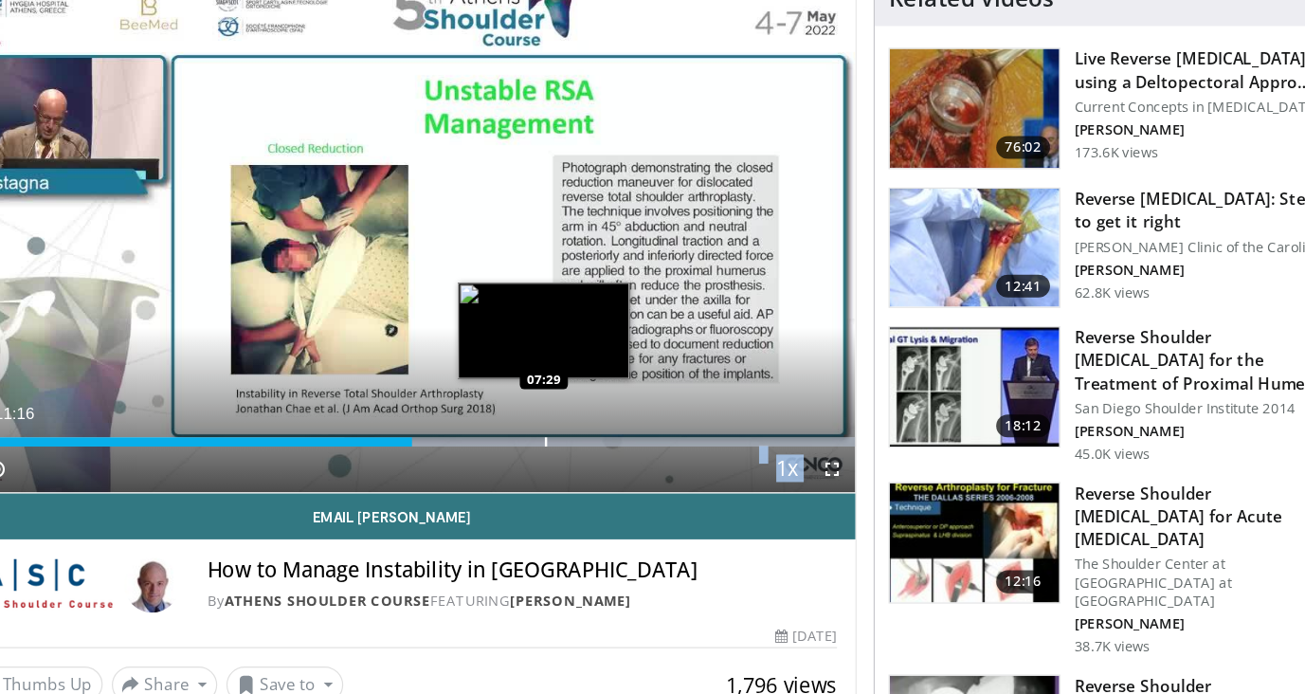
click at [484, 386] on div "Progress Bar" at bounding box center [621, 390] width 423 height 8
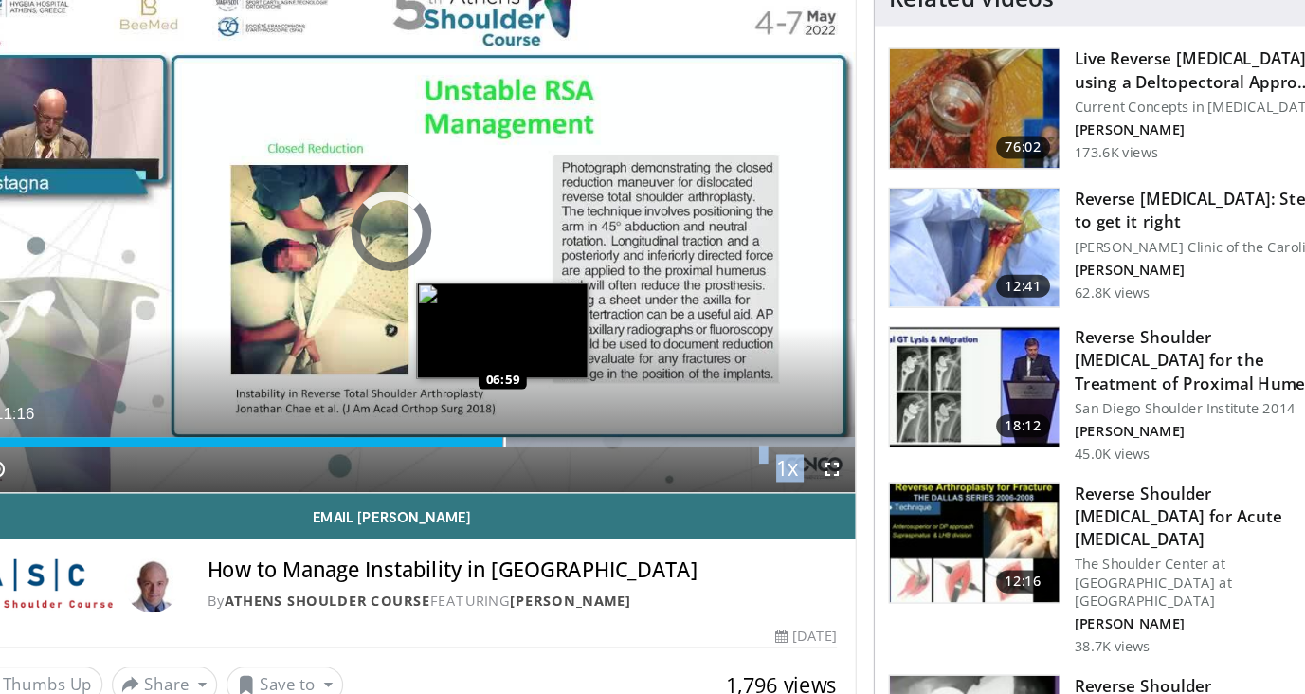
click at [514, 375] on div "Loaded : 99.99% 07:30 06:59" at bounding box center [449, 384] width 767 height 18
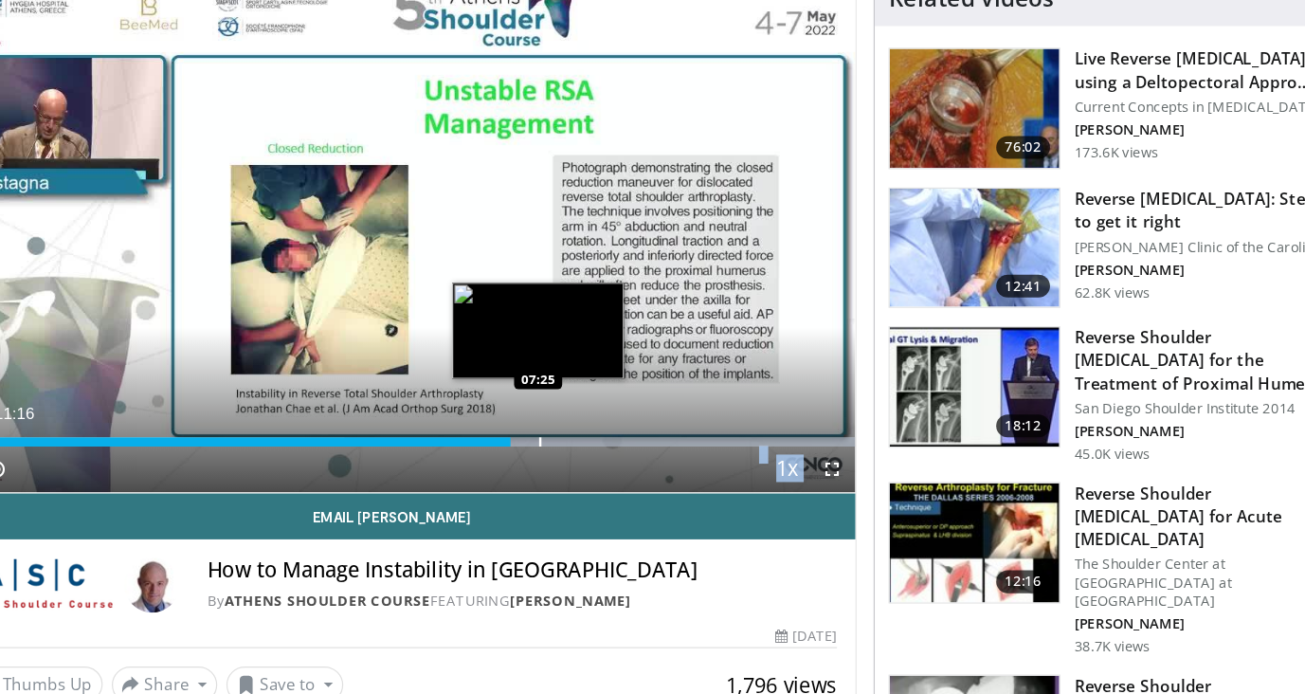
click at [478, 386] on div "Progress Bar" at bounding box center [621, 390] width 423 height 8
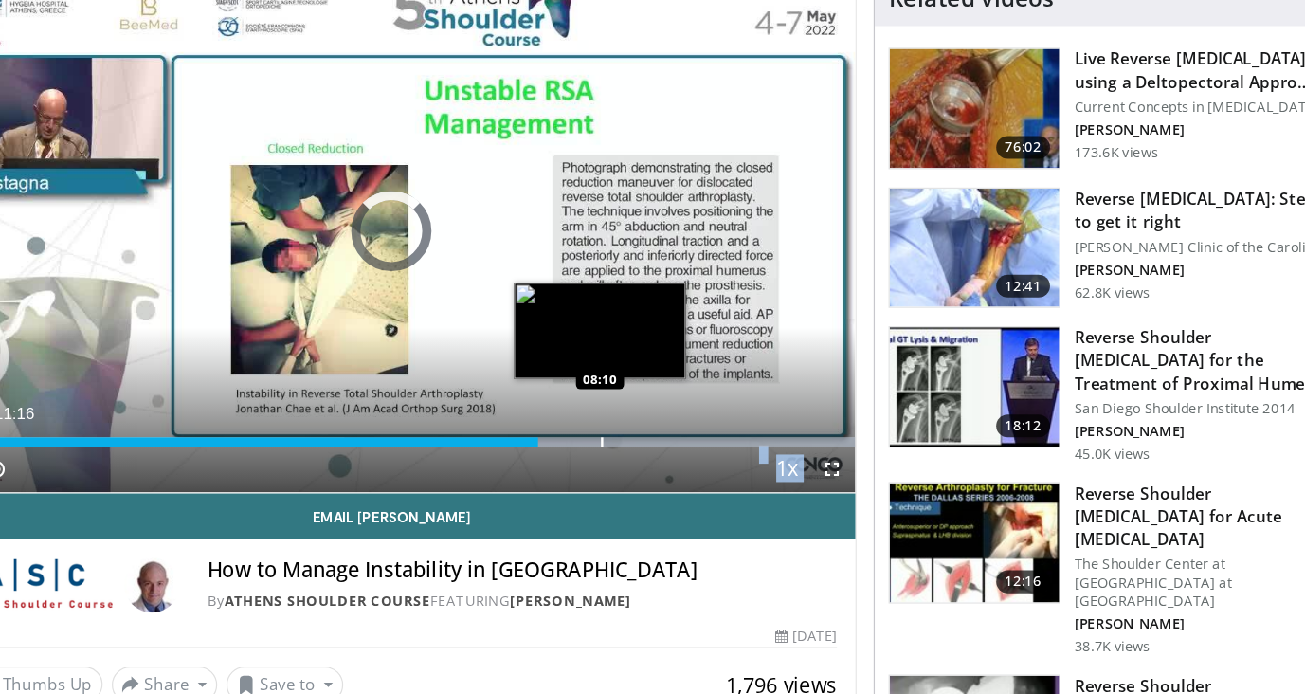
click at [540, 386] on div "Progress Bar" at bounding box center [621, 390] width 423 height 8
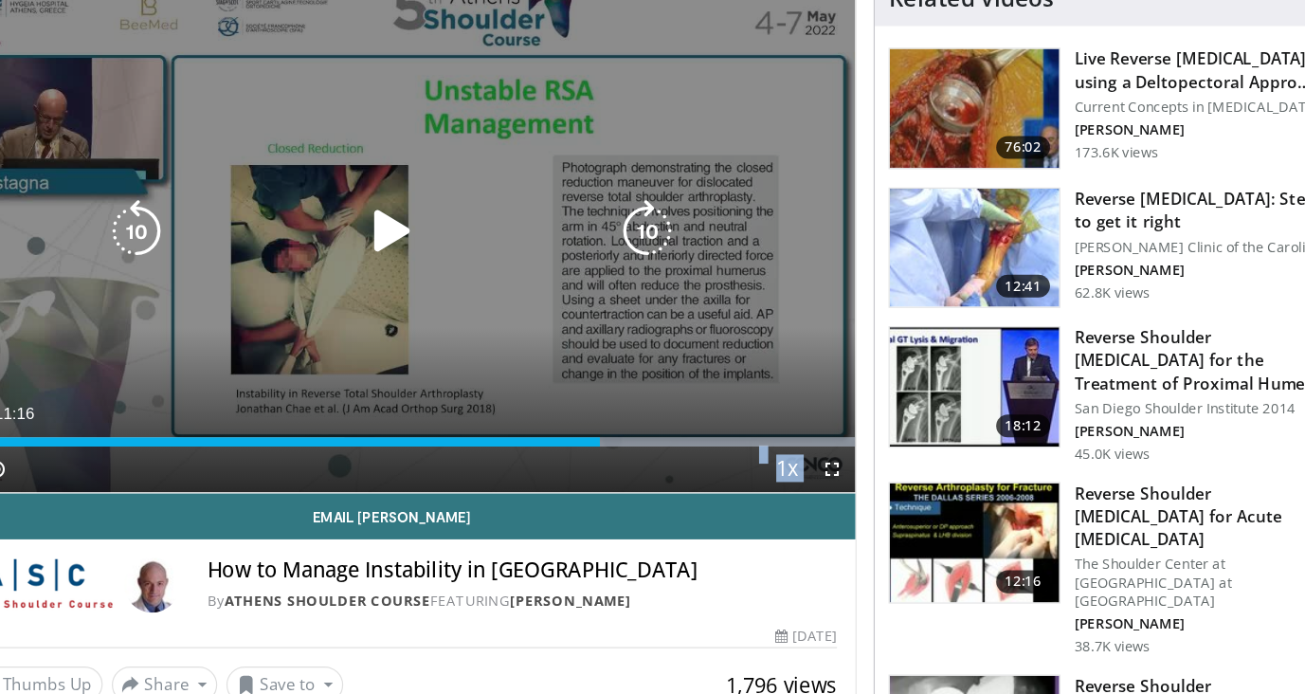
click at [423, 189] on icon "Video Player" at bounding box center [449, 215] width 53 height 53
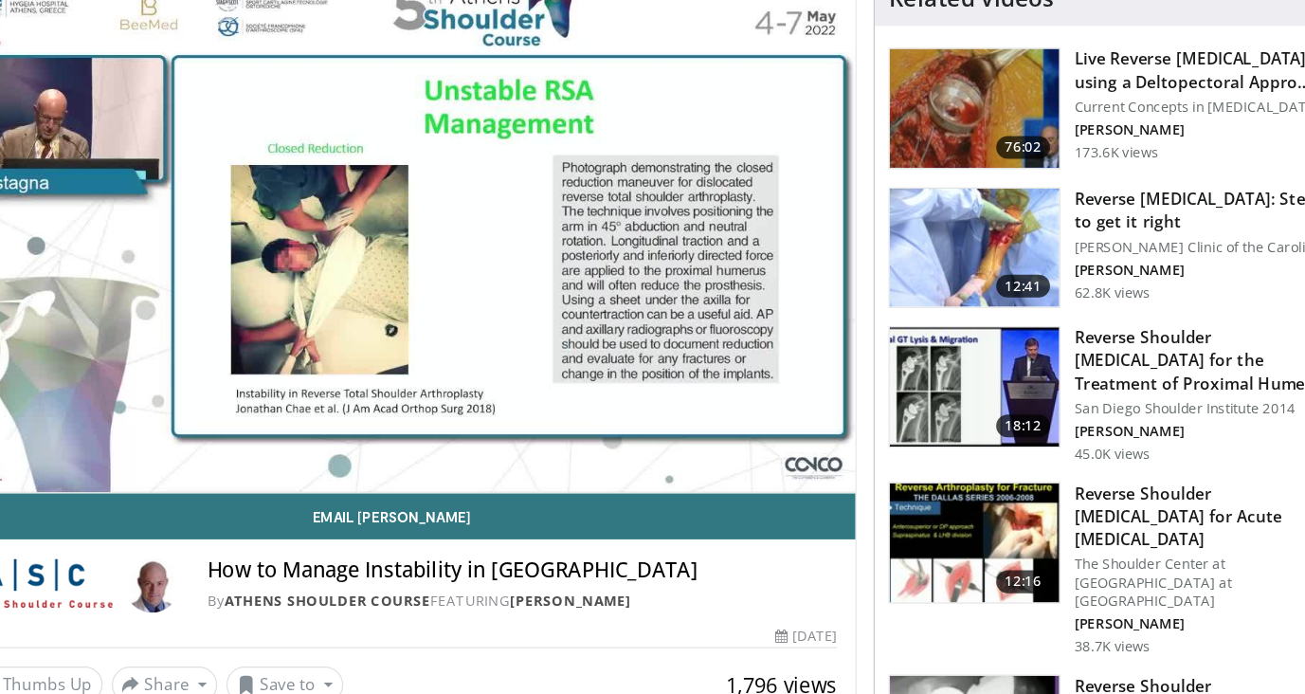
click at [564, 424] on div "Progress Bar" at bounding box center [621, 428] width 423 height 8
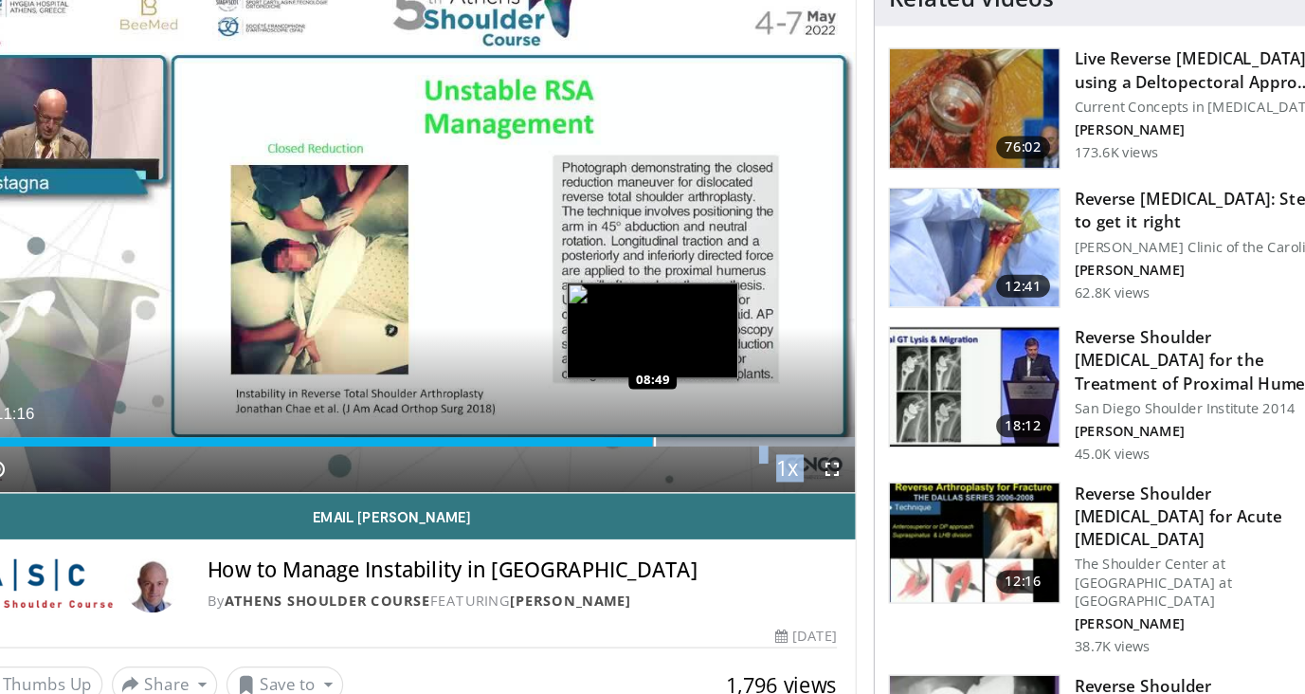
click at [593, 386] on div "Progress Bar" at bounding box center [621, 390] width 423 height 8
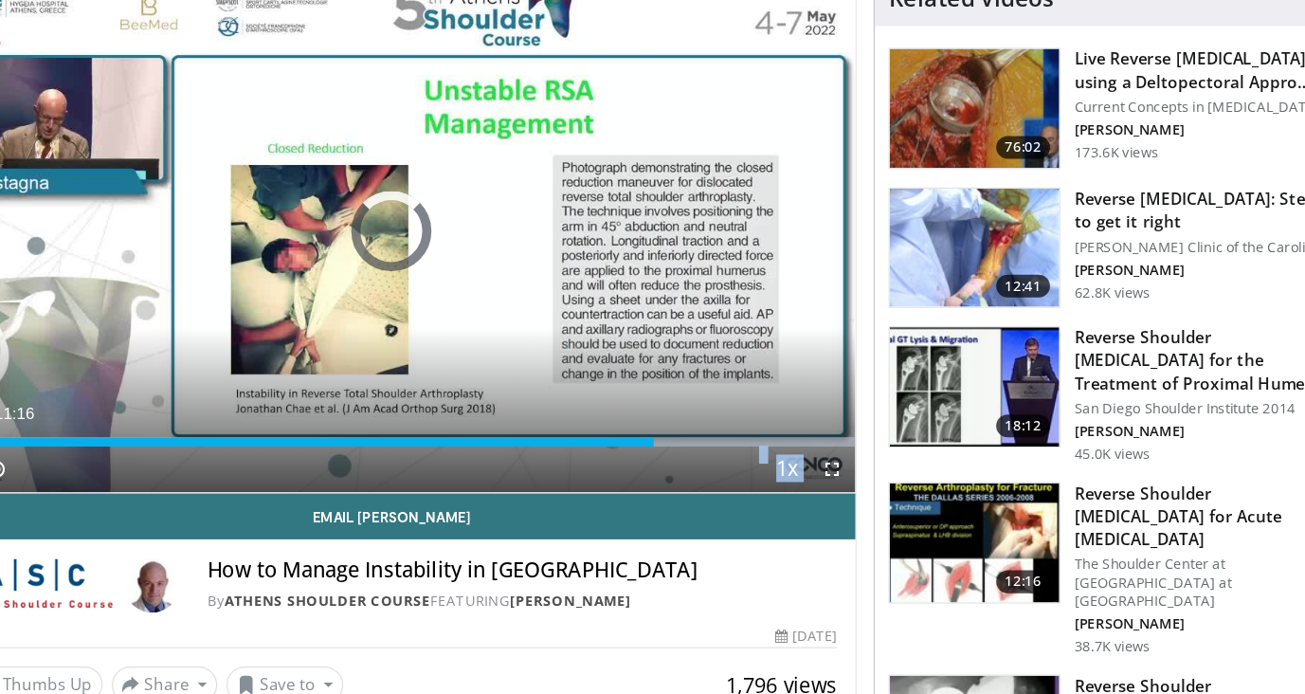
click at [629, 375] on div "Loaded : 99.99% 08:49 08:23" at bounding box center [449, 384] width 767 height 18
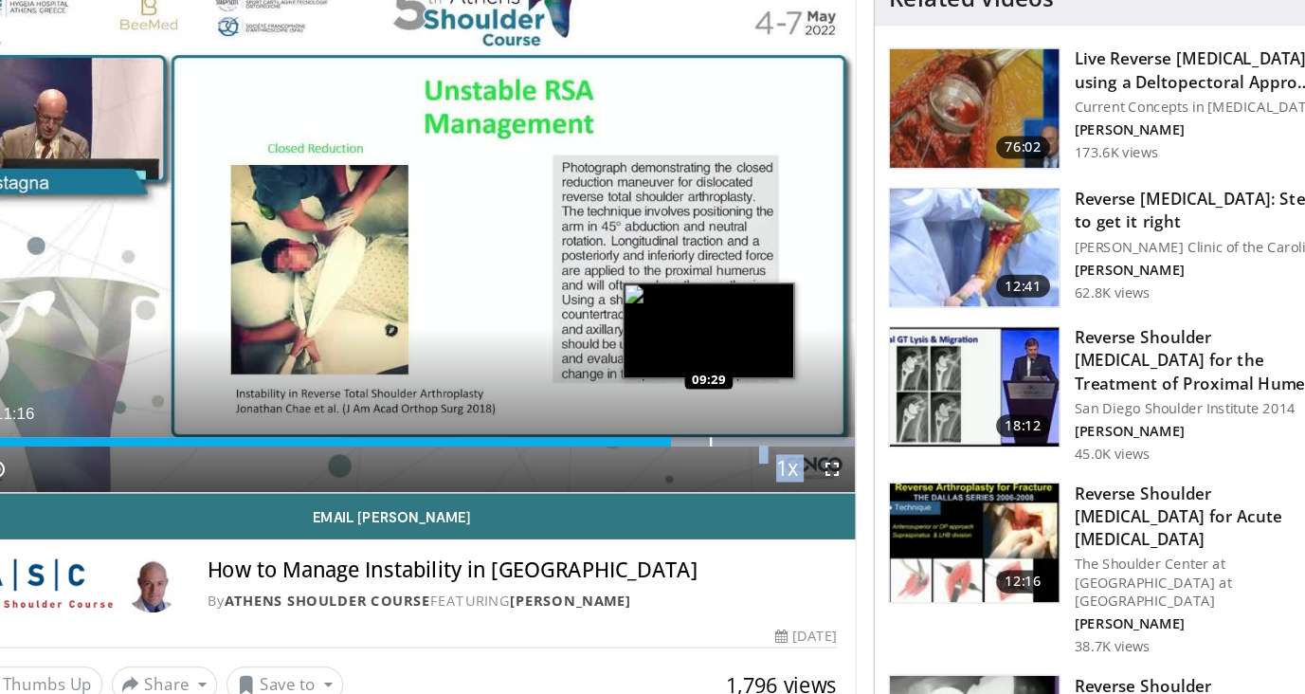
click at [650, 386] on div "Progress Bar" at bounding box center [621, 390] width 423 height 8
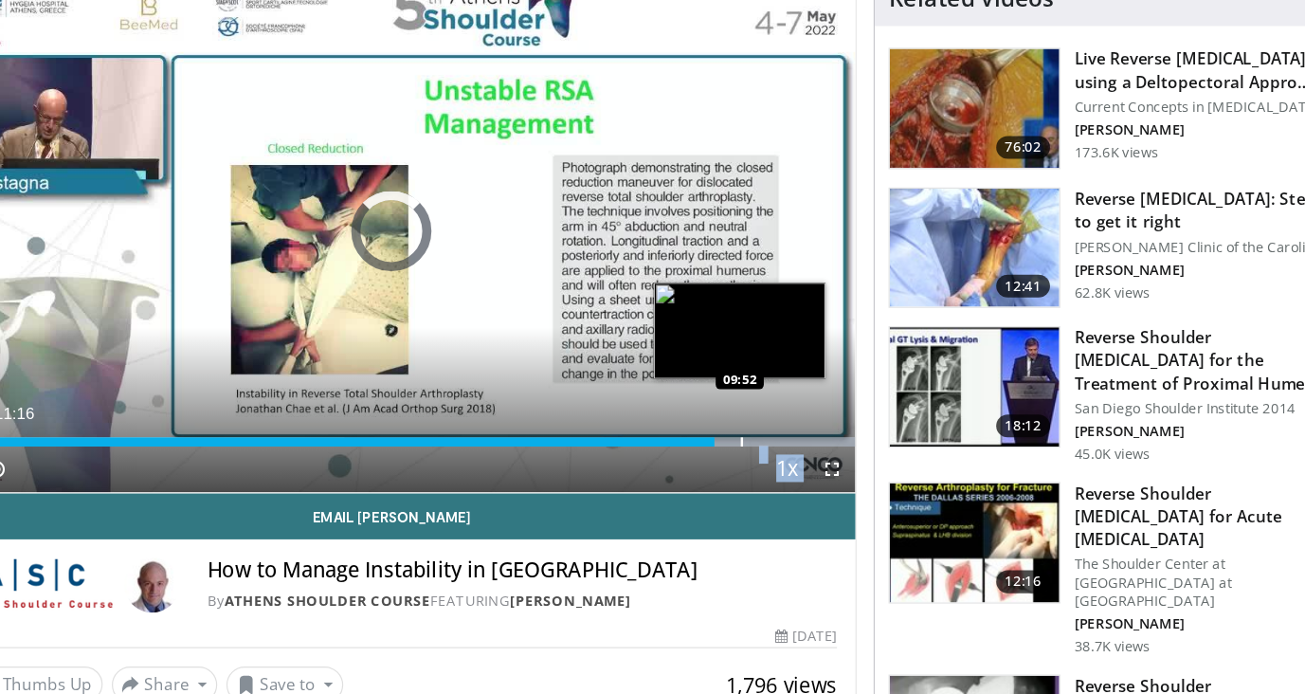
click at [680, 386] on div "Progress Bar" at bounding box center [621, 390] width 423 height 8
